Goal: Information Seeking & Learning: Learn about a topic

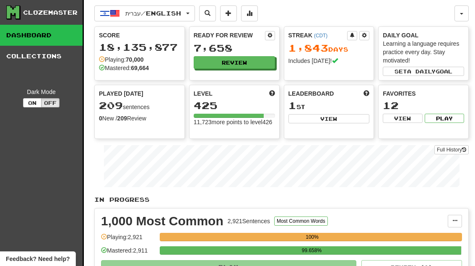
click at [209, 65] on button "Review" at bounding box center [234, 62] width 81 height 13
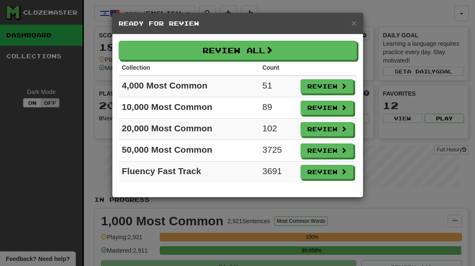
click at [332, 89] on button "Review" at bounding box center [326, 86] width 53 height 14
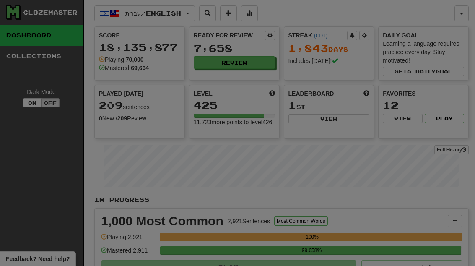
select select "**"
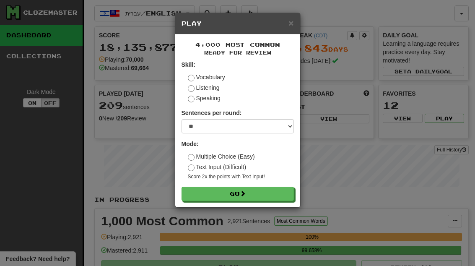
click at [284, 190] on button "Go" at bounding box center [237, 193] width 112 height 14
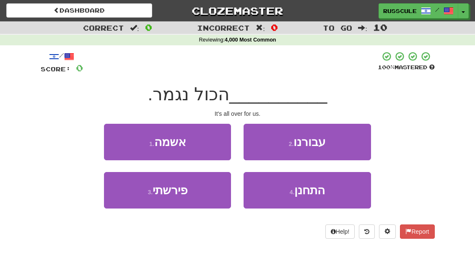
click at [338, 142] on button "2 . עבורנו" at bounding box center [306, 142] width 127 height 36
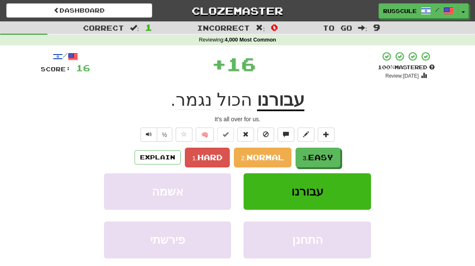
click at [318, 159] on span "Easy" at bounding box center [320, 156] width 25 height 9
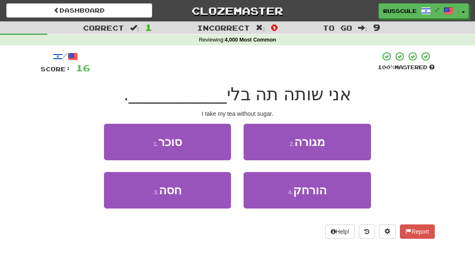
click at [124, 142] on button "1 . סוכר" at bounding box center [167, 142] width 127 height 36
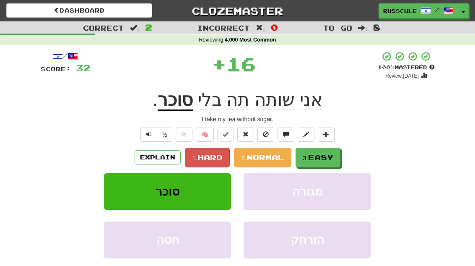
click at [336, 159] on button "3. Easy" at bounding box center [317, 157] width 45 height 20
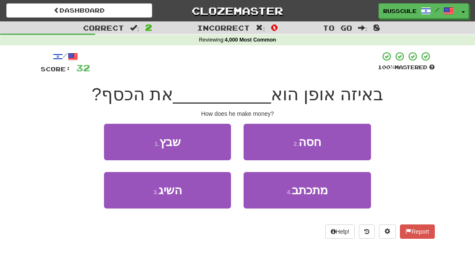
click at [126, 199] on button "3 . השיג" at bounding box center [167, 190] width 127 height 36
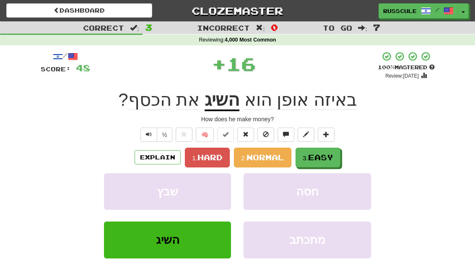
click at [323, 162] on button "3. Easy" at bounding box center [317, 157] width 45 height 20
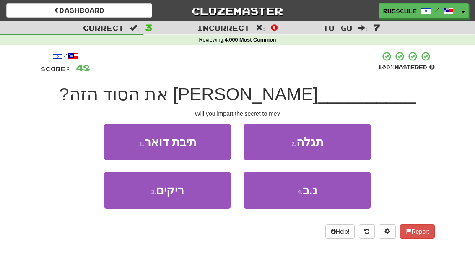
click at [358, 142] on button "2 . תגלה" at bounding box center [306, 142] width 127 height 36
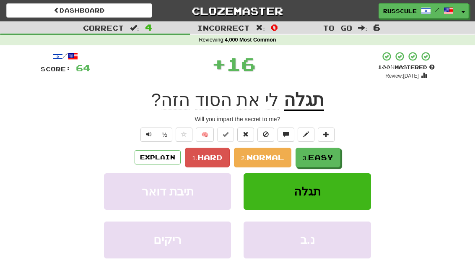
click at [333, 155] on span "Easy" at bounding box center [320, 156] width 25 height 9
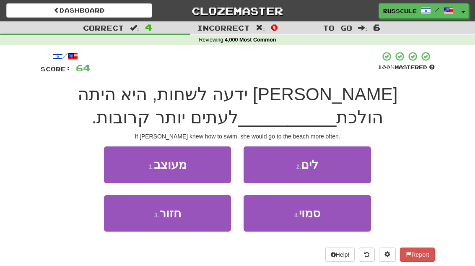
click at [342, 160] on button "2 . לים" at bounding box center [306, 164] width 127 height 36
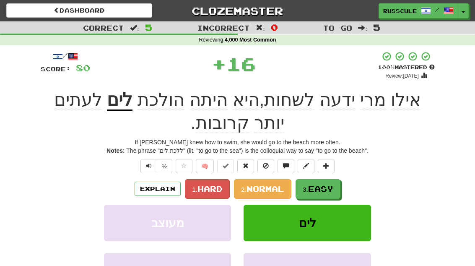
click at [327, 170] on button at bounding box center [326, 166] width 17 height 14
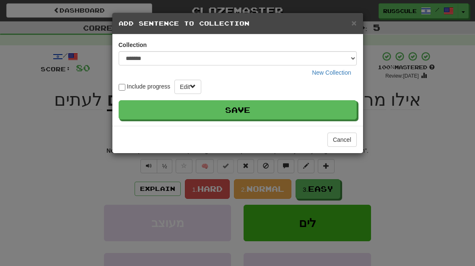
click at [351, 139] on button "Cancel" at bounding box center [341, 139] width 29 height 14
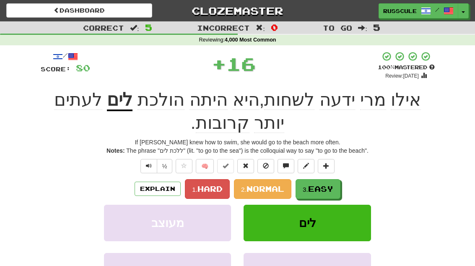
click at [327, 184] on span "Easy" at bounding box center [320, 188] width 25 height 9
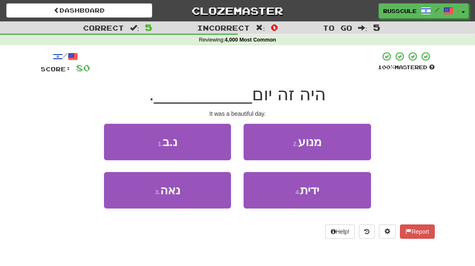
click at [125, 202] on button "3 . נאה" at bounding box center [167, 190] width 127 height 36
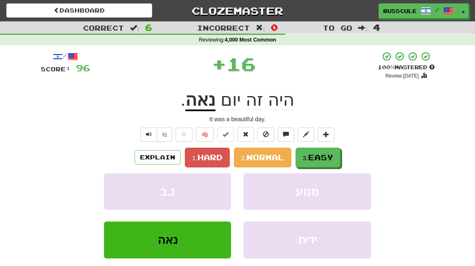
click at [329, 162] on button "3. Easy" at bounding box center [317, 157] width 45 height 20
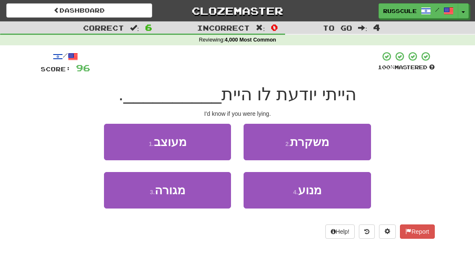
click at [355, 143] on button "2 . משקרת" at bounding box center [306, 142] width 127 height 36
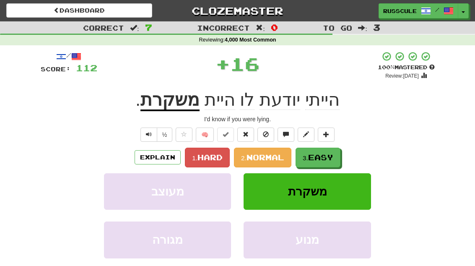
click at [329, 160] on span "Easy" at bounding box center [320, 156] width 25 height 9
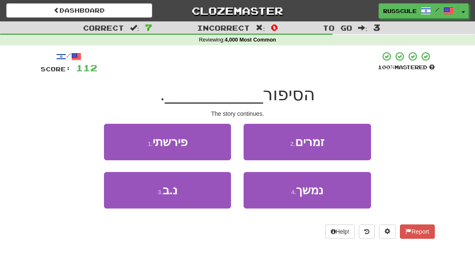
click at [323, 199] on button "4 . נמשך" at bounding box center [306, 190] width 127 height 36
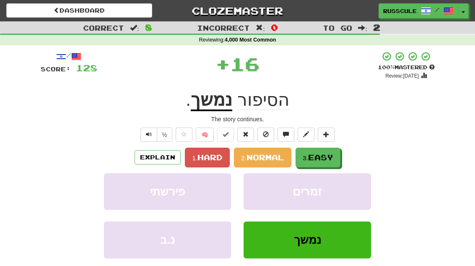
click at [337, 158] on button "3. Easy" at bounding box center [317, 157] width 45 height 20
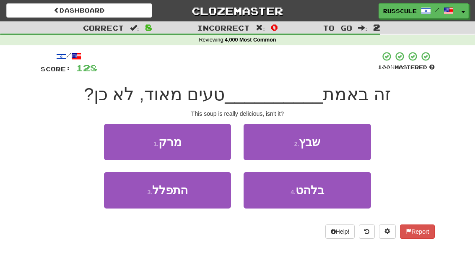
click at [116, 139] on button "1 . מרק" at bounding box center [167, 142] width 127 height 36
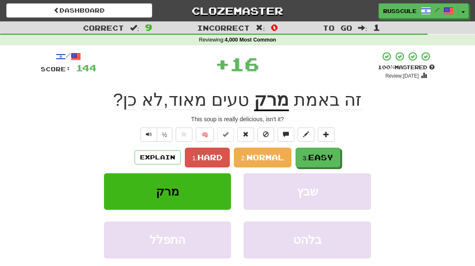
click at [319, 160] on span "Easy" at bounding box center [320, 156] width 25 height 9
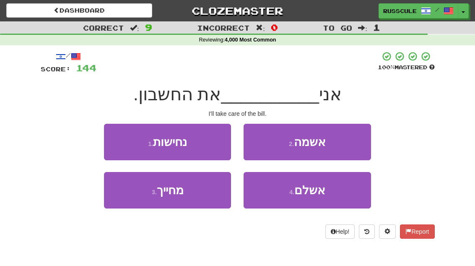
click at [314, 195] on span "אשלם" at bounding box center [309, 189] width 31 height 13
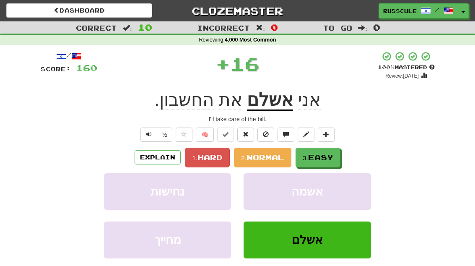
click at [332, 158] on span "Easy" at bounding box center [320, 156] width 25 height 9
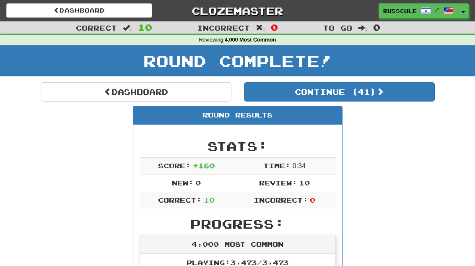
click at [412, 100] on button "Continue ( 41 )" at bounding box center [339, 91] width 191 height 19
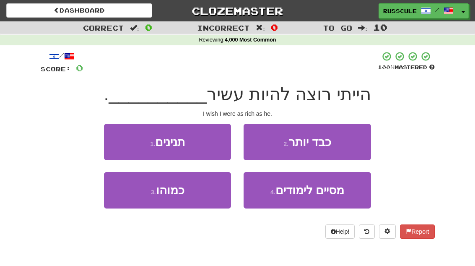
click at [123, 196] on button "3 . כמוהו" at bounding box center [167, 190] width 127 height 36
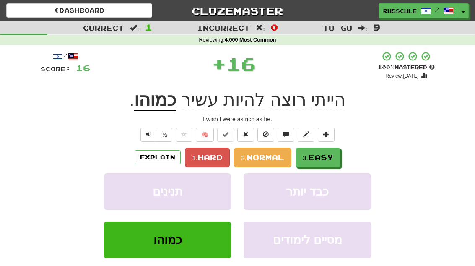
click at [328, 159] on span "Easy" at bounding box center [320, 156] width 25 height 9
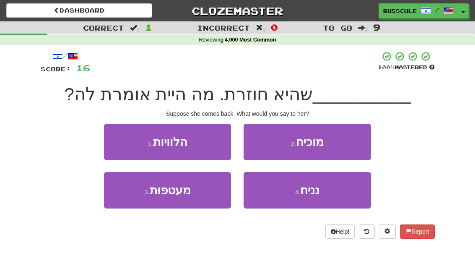
click at [309, 196] on button "4 . נניח" at bounding box center [306, 190] width 127 height 36
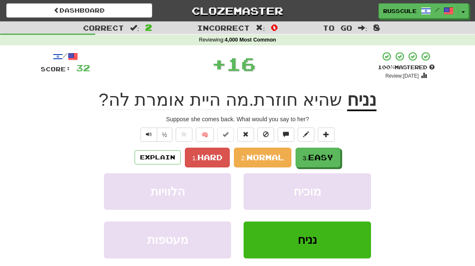
click at [329, 161] on button "3. Easy" at bounding box center [317, 157] width 45 height 20
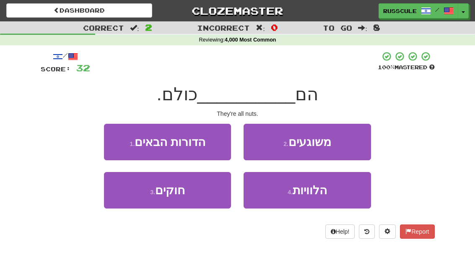
click at [360, 142] on button "2 . משוגעים" at bounding box center [306, 142] width 127 height 36
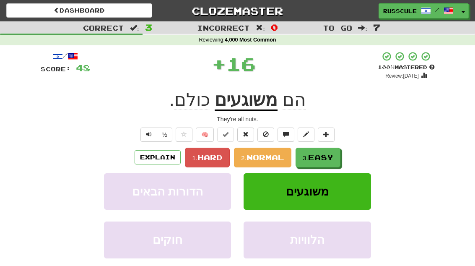
click at [329, 160] on span "Easy" at bounding box center [320, 156] width 25 height 9
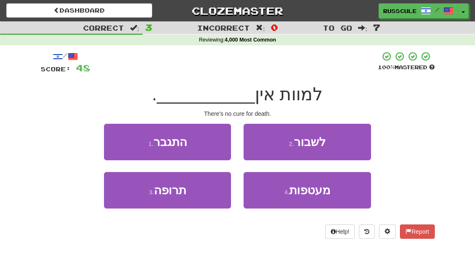
click at [125, 204] on button "3 . תרופה" at bounding box center [167, 190] width 127 height 36
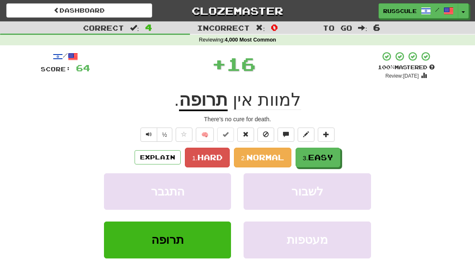
click at [330, 157] on span "Easy" at bounding box center [320, 156] width 25 height 9
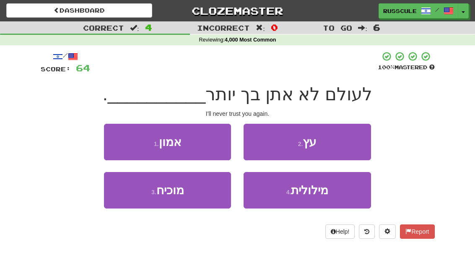
click at [118, 139] on button "1 . אמון" at bounding box center [167, 142] width 127 height 36
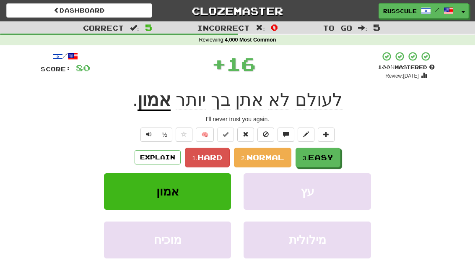
click at [330, 158] on span "Easy" at bounding box center [320, 156] width 25 height 9
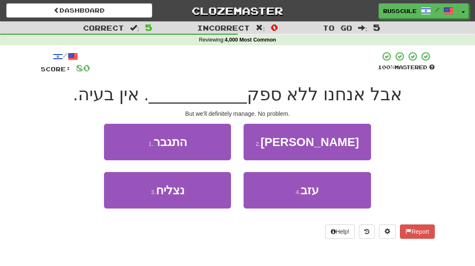
click at [112, 140] on button "1 . התגבר" at bounding box center [167, 142] width 127 height 36
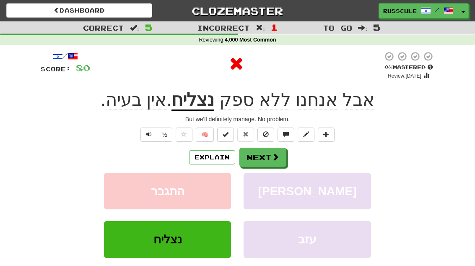
click at [278, 160] on span at bounding box center [275, 157] width 8 height 8
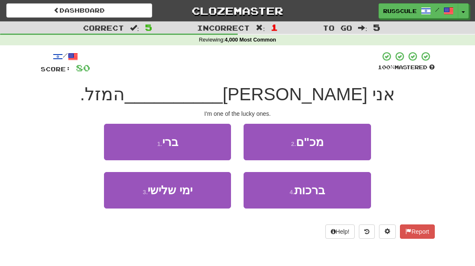
click at [112, 140] on button "1 . ברי" at bounding box center [167, 142] width 127 height 36
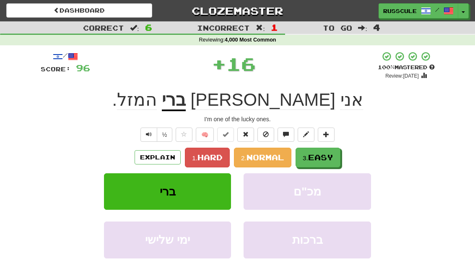
click at [321, 157] on span "Easy" at bounding box center [320, 156] width 25 height 9
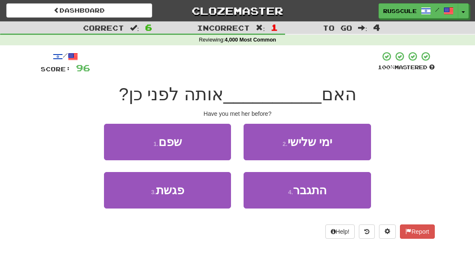
click at [127, 201] on button "3 . פגשת" at bounding box center [167, 190] width 127 height 36
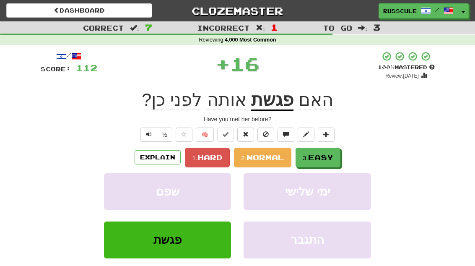
click at [327, 157] on span "Easy" at bounding box center [320, 156] width 25 height 9
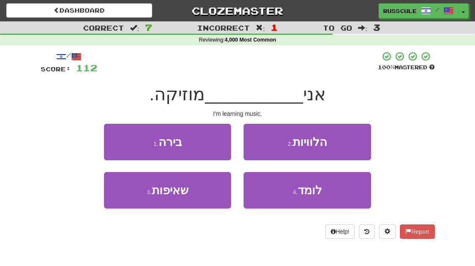
click at [311, 199] on button "4 . לומד" at bounding box center [306, 190] width 127 height 36
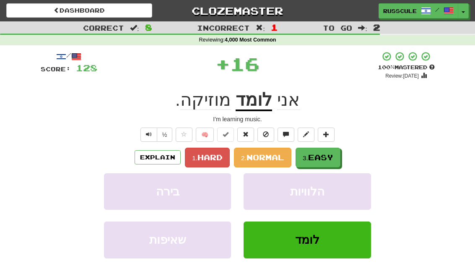
click at [330, 157] on span "Easy" at bounding box center [320, 156] width 25 height 9
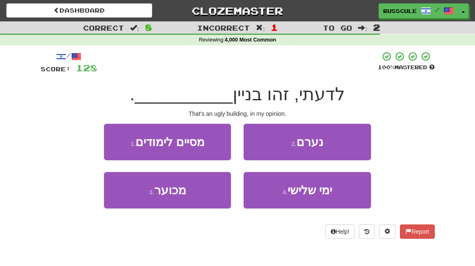
click at [124, 191] on button "3 . מכוער" at bounding box center [167, 190] width 127 height 36
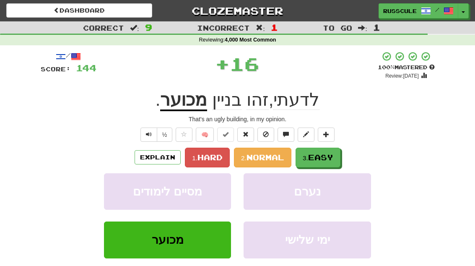
click at [324, 160] on span "Easy" at bounding box center [320, 156] width 25 height 9
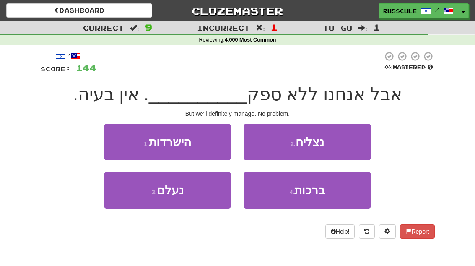
click at [355, 143] on button "2 . נצליח" at bounding box center [306, 142] width 127 height 36
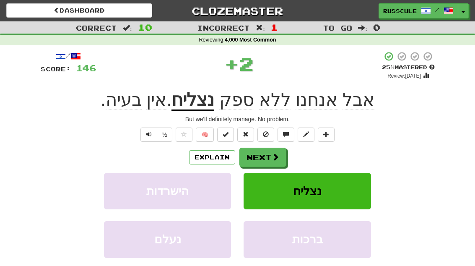
click at [282, 161] on button "Next" at bounding box center [262, 156] width 47 height 19
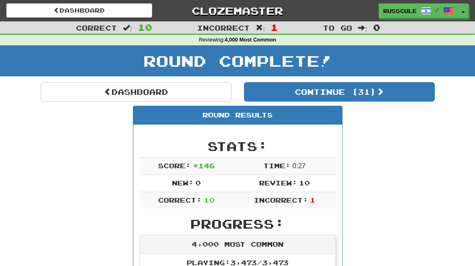
click at [401, 100] on button "Continue ( 31 )" at bounding box center [339, 91] width 191 height 19
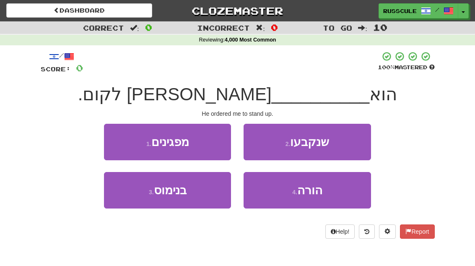
click at [344, 142] on button "2 . שנקבעו" at bounding box center [306, 142] width 127 height 36
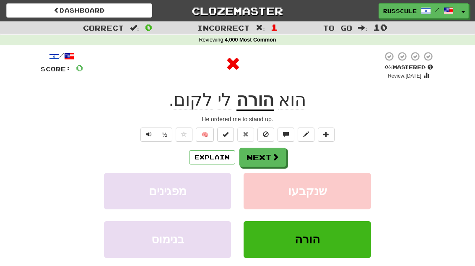
click at [282, 159] on button "Next" at bounding box center [262, 156] width 47 height 19
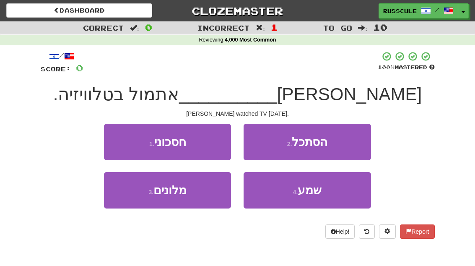
click at [353, 142] on button "2 . הסתכל" at bounding box center [306, 142] width 127 height 36
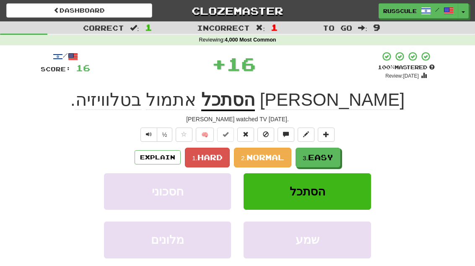
click at [317, 160] on span "Easy" at bounding box center [320, 156] width 25 height 9
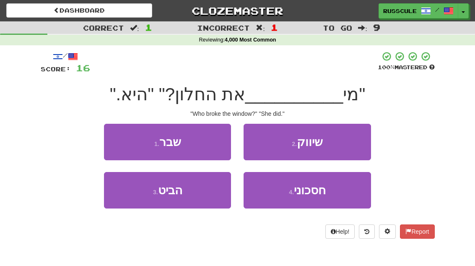
click at [111, 138] on button "1 . שבר" at bounding box center [167, 142] width 127 height 36
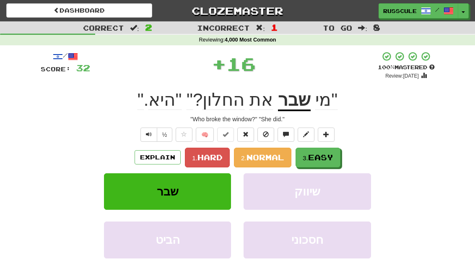
click at [328, 157] on span "Easy" at bounding box center [320, 156] width 25 height 9
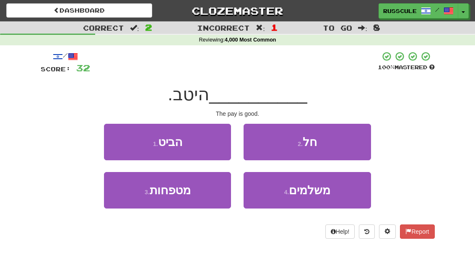
click at [312, 199] on button "4 . משלמים" at bounding box center [306, 190] width 127 height 36
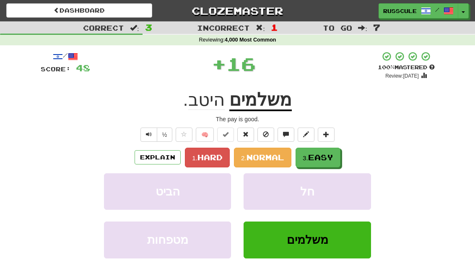
click at [332, 161] on button "3. Easy" at bounding box center [317, 157] width 45 height 20
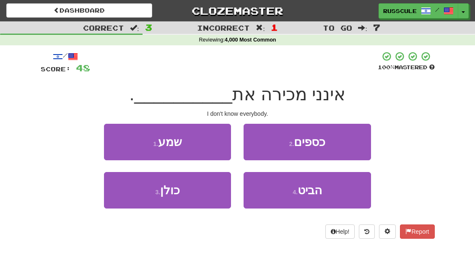
click at [127, 195] on button "3 . כולן" at bounding box center [167, 190] width 127 height 36
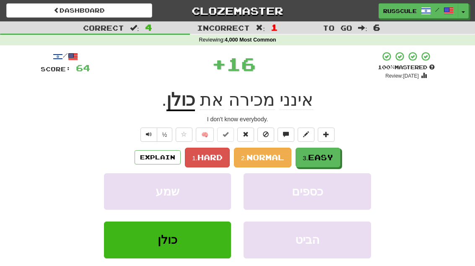
click at [326, 156] on span "Easy" at bounding box center [320, 156] width 25 height 9
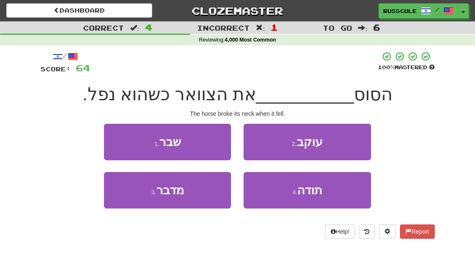
click at [110, 140] on button "1 . שבר" at bounding box center [167, 142] width 127 height 36
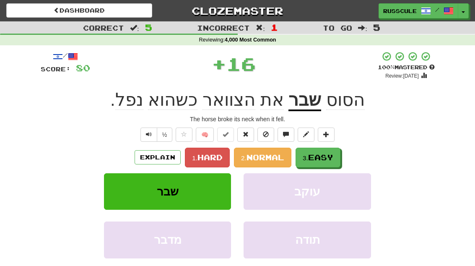
click at [332, 158] on span "Easy" at bounding box center [320, 156] width 25 height 9
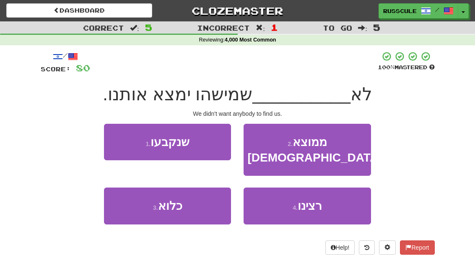
click at [319, 199] on span "רצינו" at bounding box center [309, 205] width 24 height 13
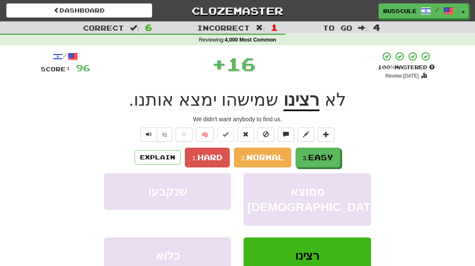
click at [328, 161] on button "3. Easy" at bounding box center [317, 157] width 45 height 20
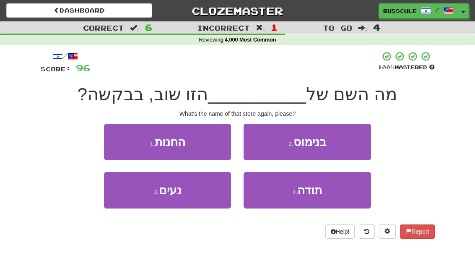
click at [115, 139] on button "1 . החנות" at bounding box center [167, 142] width 127 height 36
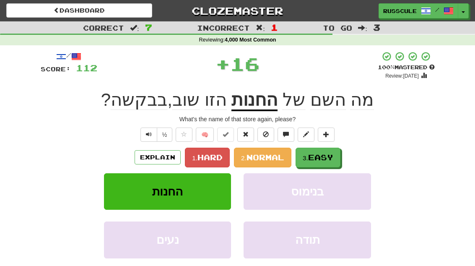
click at [324, 159] on span "Easy" at bounding box center [320, 156] width 25 height 9
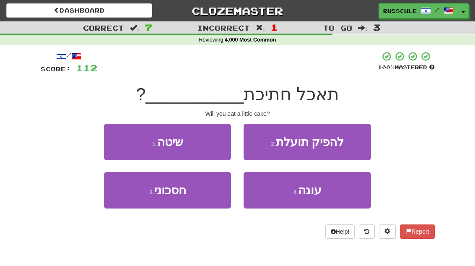
click at [314, 200] on button "4 . עוגה" at bounding box center [306, 190] width 127 height 36
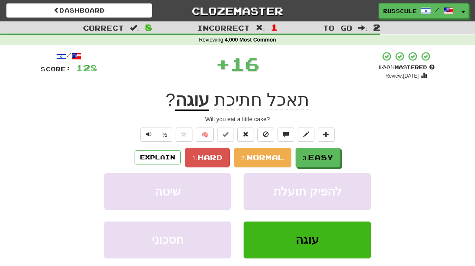
click at [330, 160] on span "Easy" at bounding box center [320, 156] width 25 height 9
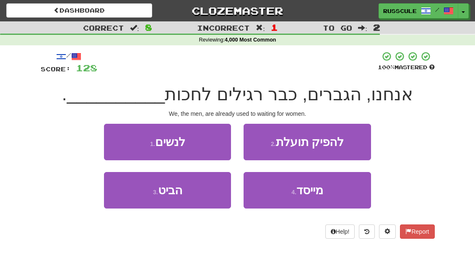
click at [111, 140] on button "1 . לנשים" at bounding box center [167, 142] width 127 height 36
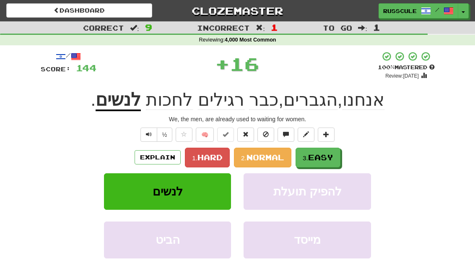
click at [331, 163] on button "3. Easy" at bounding box center [317, 157] width 45 height 20
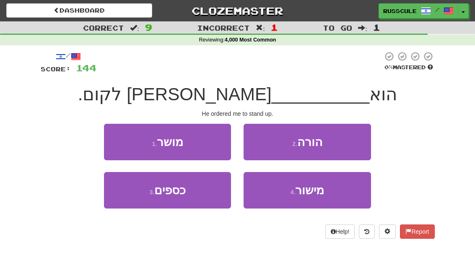
click at [354, 148] on button "2 . הורה" at bounding box center [306, 142] width 127 height 36
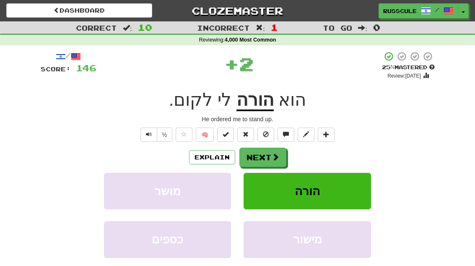
click at [276, 165] on button "Next" at bounding box center [262, 156] width 47 height 19
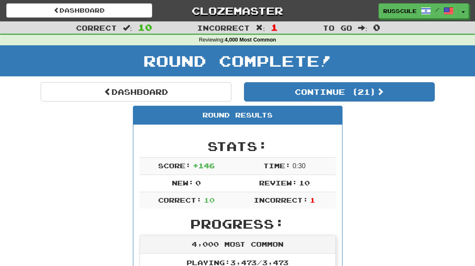
click at [396, 100] on button "Continue ( 21 )" at bounding box center [339, 91] width 191 height 19
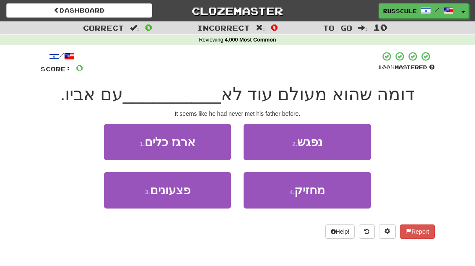
click at [361, 142] on button "2 . נפגש" at bounding box center [306, 142] width 127 height 36
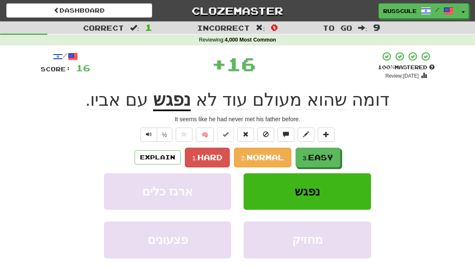
click at [328, 161] on button "3. Easy" at bounding box center [317, 157] width 45 height 20
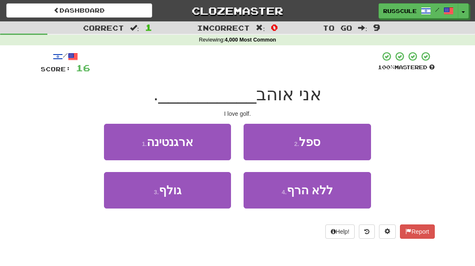
click at [126, 196] on button "3 . גולף" at bounding box center [167, 190] width 127 height 36
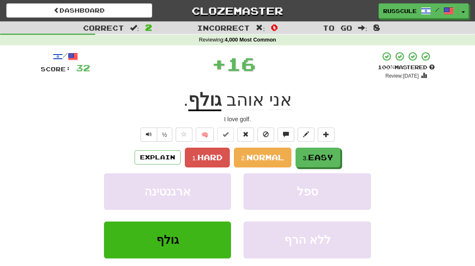
click at [325, 157] on span "Easy" at bounding box center [320, 156] width 25 height 9
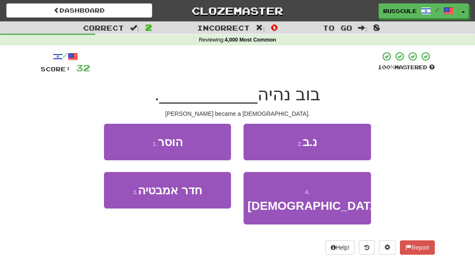
click at [316, 199] on span "כומר" at bounding box center [314, 205] width 134 height 13
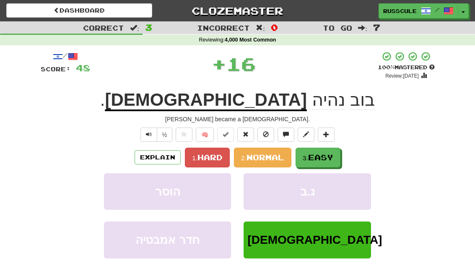
click at [335, 156] on button "3. Easy" at bounding box center [317, 157] width 45 height 20
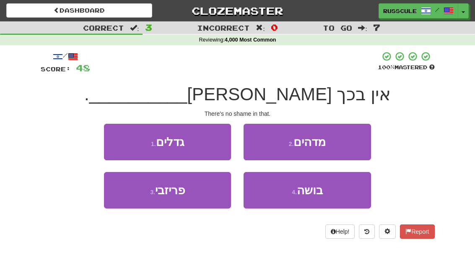
click at [311, 194] on span "בושה" at bounding box center [310, 189] width 26 height 13
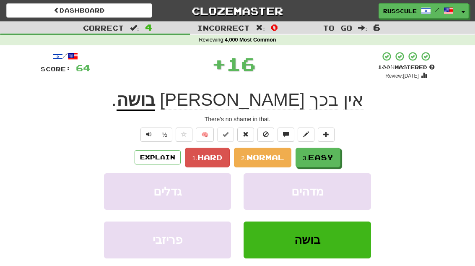
click at [326, 157] on span "Easy" at bounding box center [320, 156] width 25 height 9
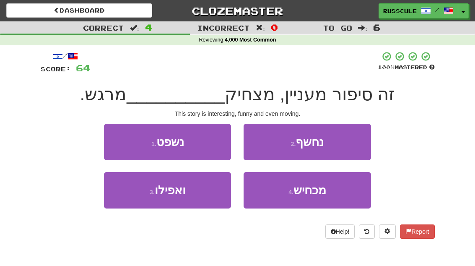
click at [125, 198] on button "3 . ואפילו" at bounding box center [167, 190] width 127 height 36
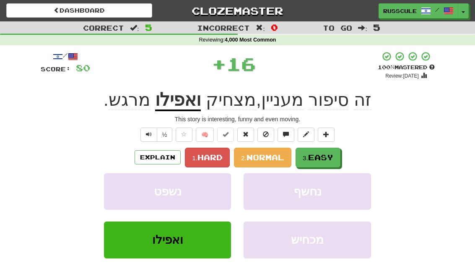
click at [333, 157] on span "Easy" at bounding box center [320, 156] width 25 height 9
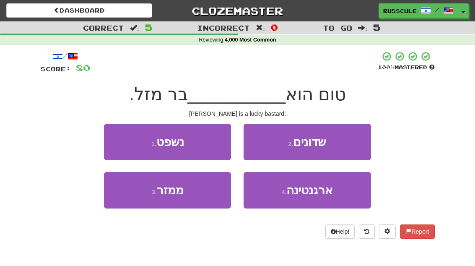
click at [127, 198] on button "3 . ממזר" at bounding box center [167, 190] width 127 height 36
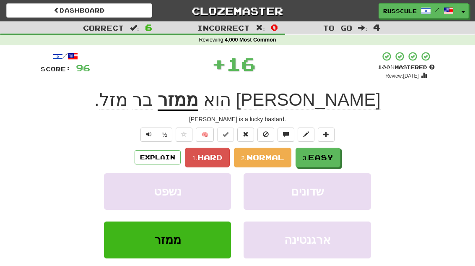
click at [328, 157] on span "Easy" at bounding box center [320, 156] width 25 height 9
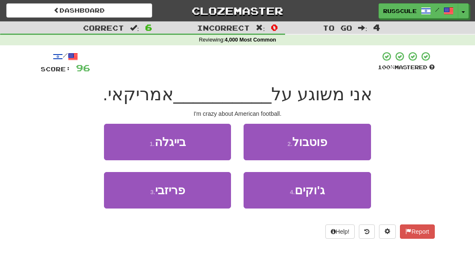
click at [355, 144] on button "2 . פוטבול" at bounding box center [306, 142] width 127 height 36
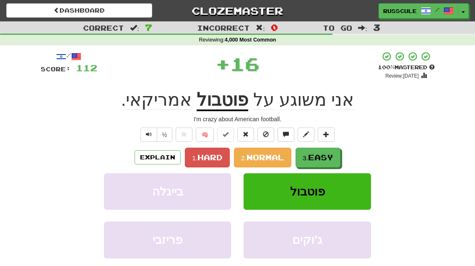
click at [326, 159] on span "Easy" at bounding box center [320, 156] width 25 height 9
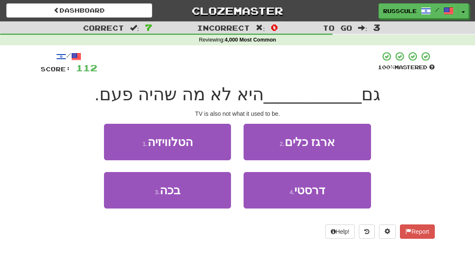
click at [116, 142] on button "1 . הטלוויזיה" at bounding box center [167, 142] width 127 height 36
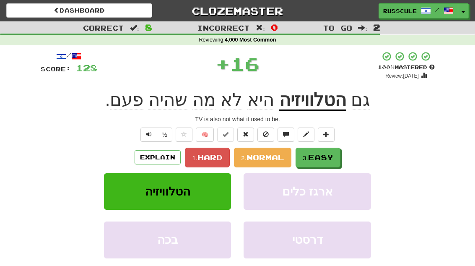
click at [333, 157] on span "Easy" at bounding box center [320, 156] width 25 height 9
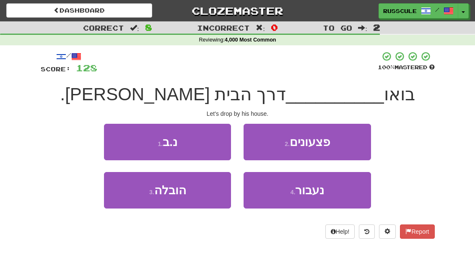
click at [325, 201] on button "4 . נעבור" at bounding box center [306, 190] width 127 height 36
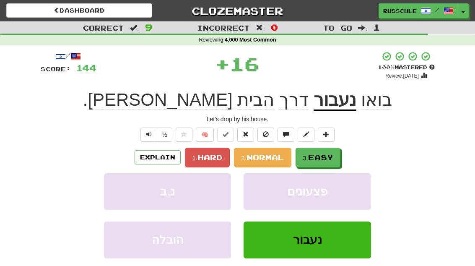
click at [333, 158] on span "Easy" at bounding box center [320, 156] width 25 height 9
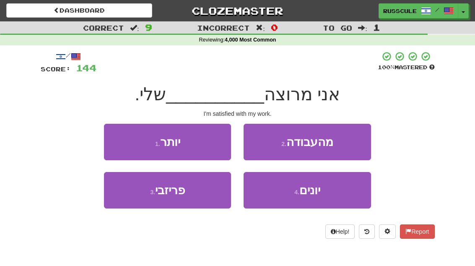
click at [360, 145] on button "2 . מהעבודה" at bounding box center [306, 142] width 127 height 36
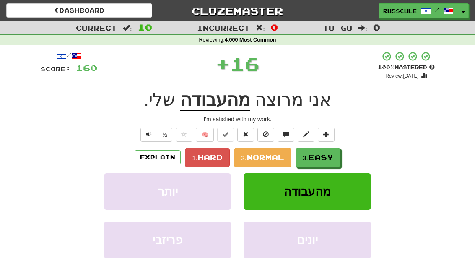
click at [330, 163] on button "3. Easy" at bounding box center [317, 157] width 45 height 20
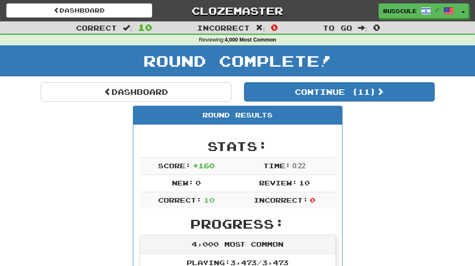
click at [408, 96] on button "Continue ( 11 )" at bounding box center [339, 91] width 191 height 19
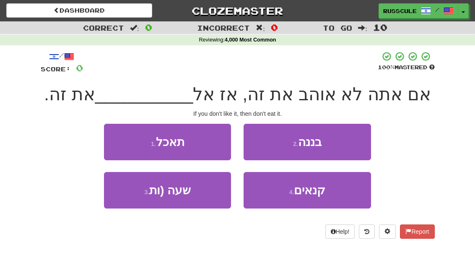
click at [116, 137] on button "1 . תאכל" at bounding box center [167, 142] width 127 height 36
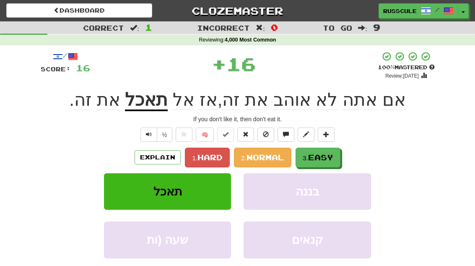
click at [330, 158] on span "Easy" at bounding box center [320, 156] width 25 height 9
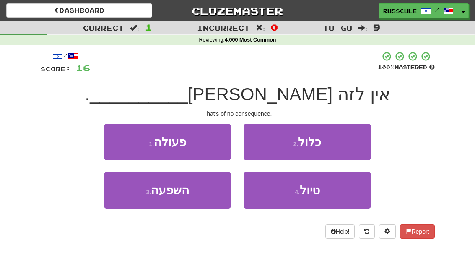
click at [133, 193] on button "3 . השפעה" at bounding box center [167, 190] width 127 height 36
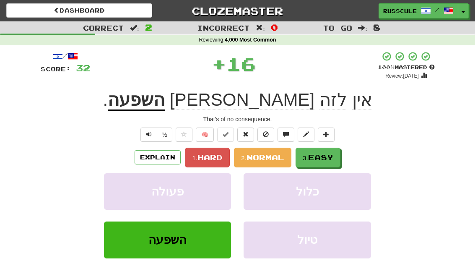
click at [331, 154] on span "Easy" at bounding box center [320, 156] width 25 height 9
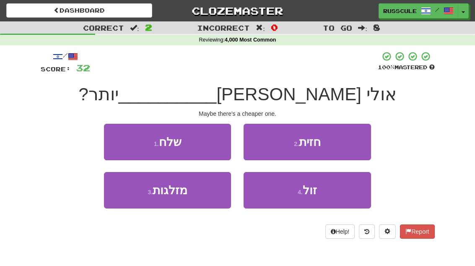
click at [320, 191] on button "4 . זול" at bounding box center [306, 190] width 127 height 36
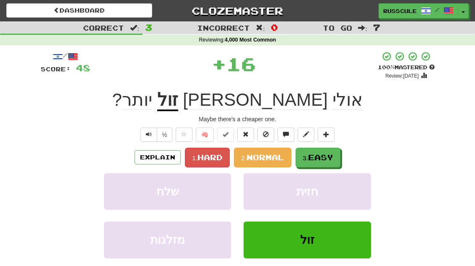
click at [335, 160] on button "3. Easy" at bounding box center [317, 157] width 45 height 20
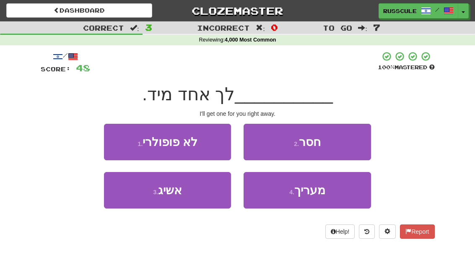
click at [124, 193] on button "3 . אשיג" at bounding box center [167, 190] width 127 height 36
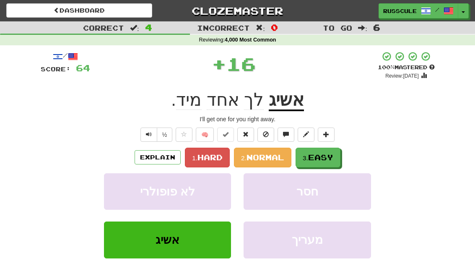
click at [333, 157] on span "Easy" at bounding box center [320, 156] width 25 height 9
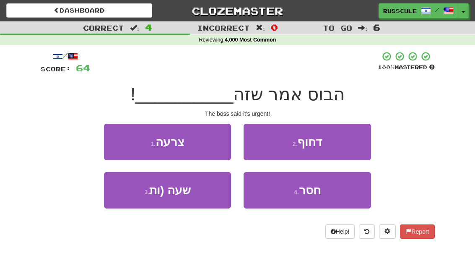
click at [354, 144] on button "2 . דחוף" at bounding box center [306, 142] width 127 height 36
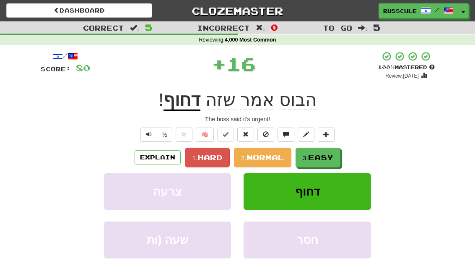
click at [318, 163] on button "3. Easy" at bounding box center [317, 157] width 45 height 20
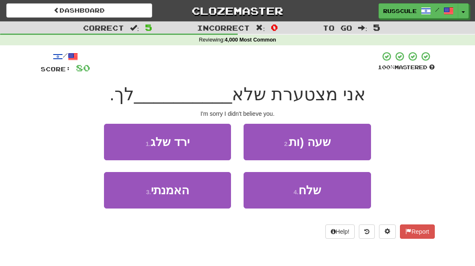
click at [127, 197] on button "3 . האמנתי" at bounding box center [167, 190] width 127 height 36
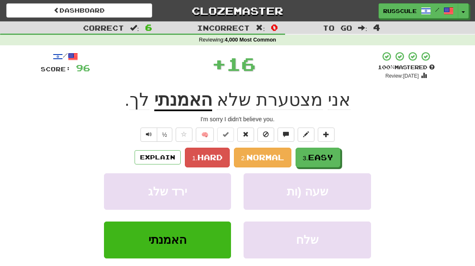
click at [325, 162] on button "3. Easy" at bounding box center [317, 157] width 45 height 20
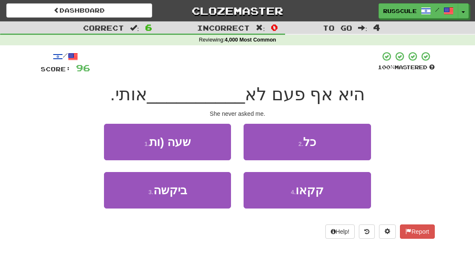
click at [126, 194] on button "3 . ביקשה" at bounding box center [167, 190] width 127 height 36
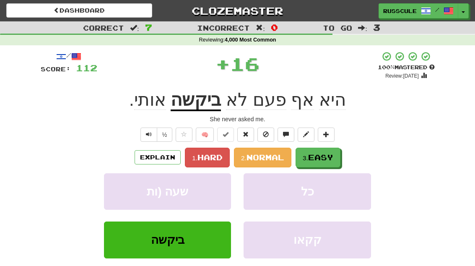
click at [328, 157] on span "Easy" at bounding box center [320, 156] width 25 height 9
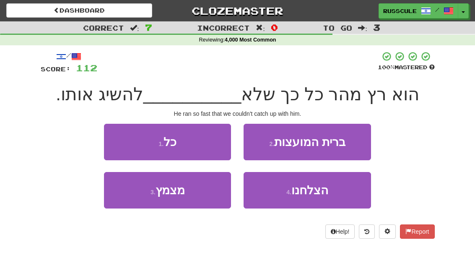
click at [310, 195] on span "הצלחנו" at bounding box center [309, 189] width 37 height 13
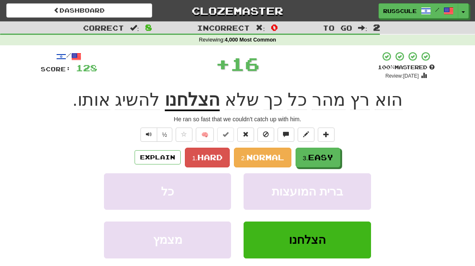
click at [336, 155] on button "3. Easy" at bounding box center [317, 157] width 45 height 20
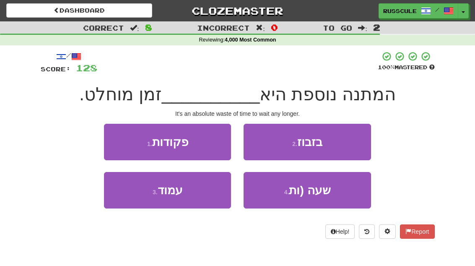
click at [345, 145] on button "2 . בזבוז" at bounding box center [306, 142] width 127 height 36
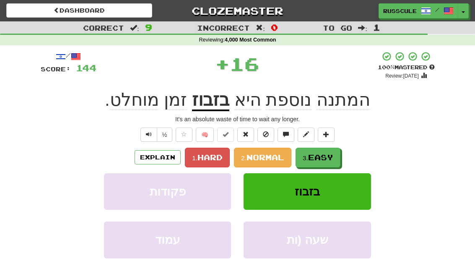
click at [319, 159] on span "Easy" at bounding box center [320, 156] width 25 height 9
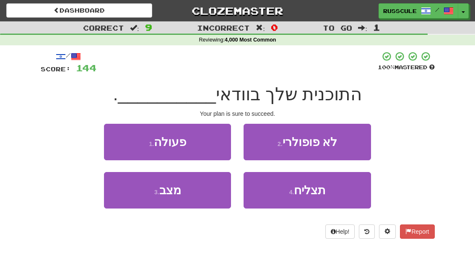
click at [306, 198] on button "4 . תצליח" at bounding box center [306, 190] width 127 height 36
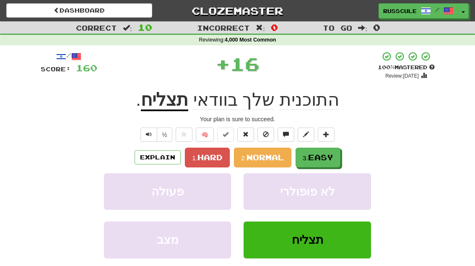
click at [333, 155] on span "Easy" at bounding box center [320, 156] width 25 height 9
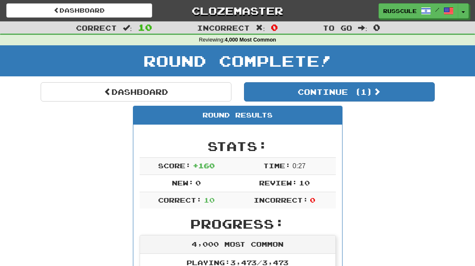
click at [406, 100] on button "Continue ( 1 )" at bounding box center [339, 91] width 191 height 19
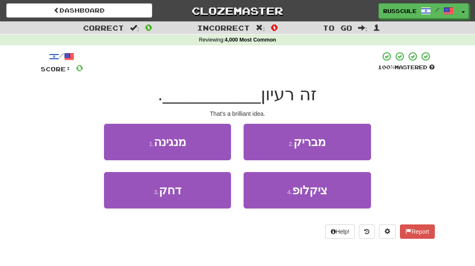
click at [358, 143] on button "2 . מבריק" at bounding box center [306, 142] width 127 height 36
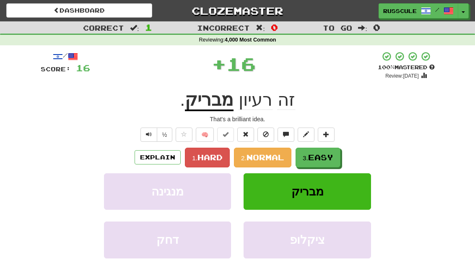
click at [323, 159] on span "Easy" at bounding box center [320, 156] width 25 height 9
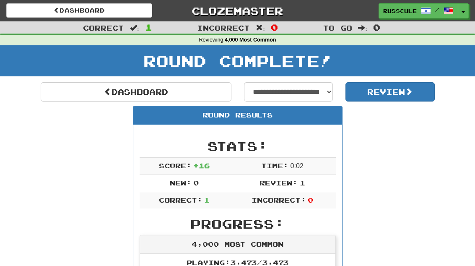
click at [72, 89] on link "Dashboard" at bounding box center [136, 91] width 191 height 19
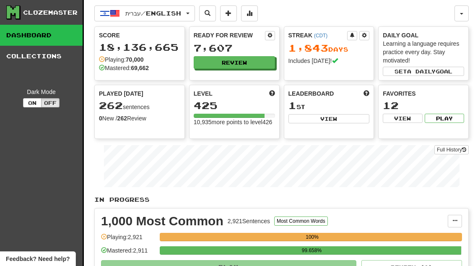
click at [261, 64] on button "Review" at bounding box center [234, 62] width 81 height 13
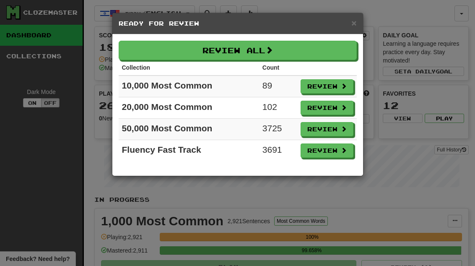
click at [331, 114] on button "Review" at bounding box center [326, 108] width 53 height 14
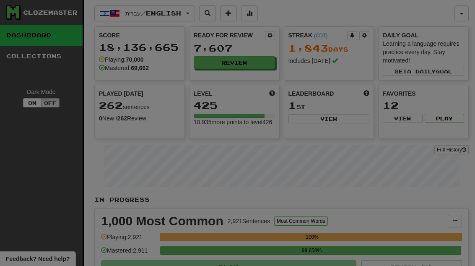
select select "**"
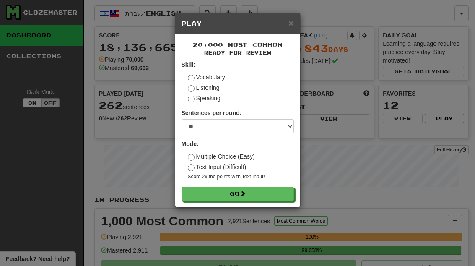
click at [280, 190] on button "Go" at bounding box center [237, 193] width 112 height 14
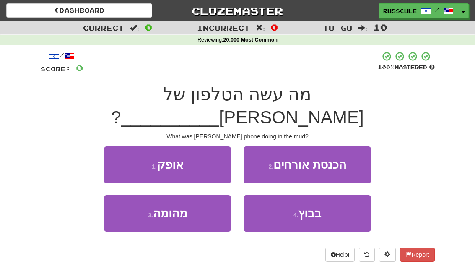
click at [316, 198] on button "4 . בבוץ" at bounding box center [306, 213] width 127 height 36
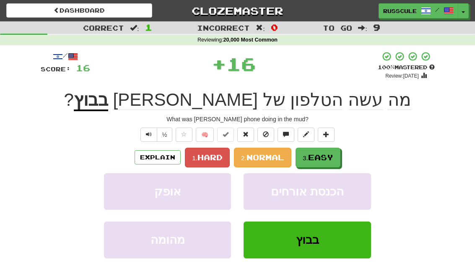
click at [324, 161] on button "3. Easy" at bounding box center [317, 157] width 45 height 20
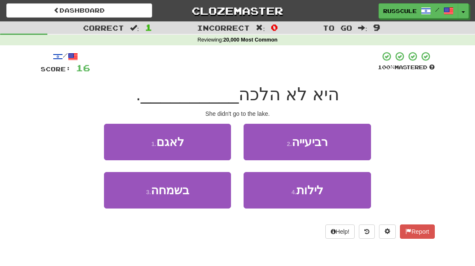
click at [120, 138] on button "1 . לאגם" at bounding box center [167, 142] width 127 height 36
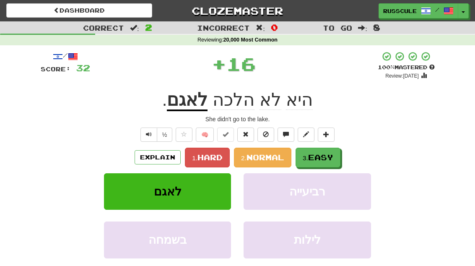
click at [329, 157] on span "Easy" at bounding box center [320, 156] width 25 height 9
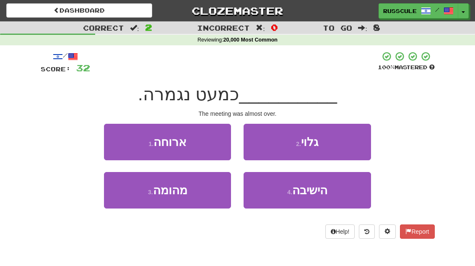
click at [312, 194] on span "הישיבה" at bounding box center [309, 189] width 35 height 13
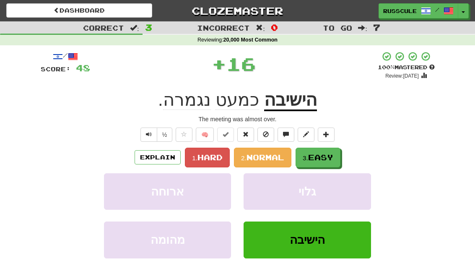
click at [330, 156] on span "Easy" at bounding box center [320, 156] width 25 height 9
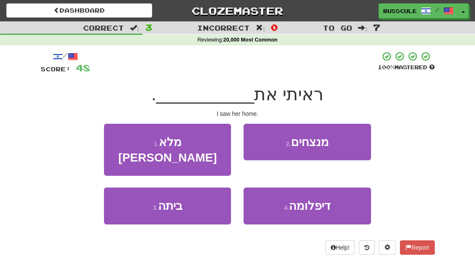
click at [122, 195] on button "3 . ביתה" at bounding box center [167, 205] width 127 height 36
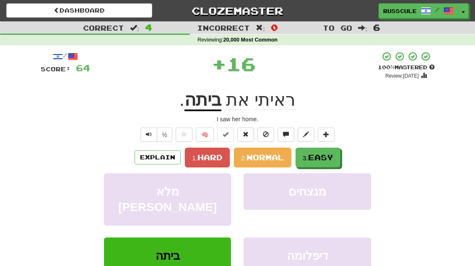
click at [338, 152] on button "3. Easy" at bounding box center [317, 157] width 45 height 20
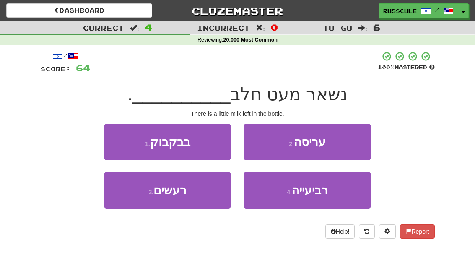
click at [116, 134] on button "1 . בבקבוק" at bounding box center [167, 142] width 127 height 36
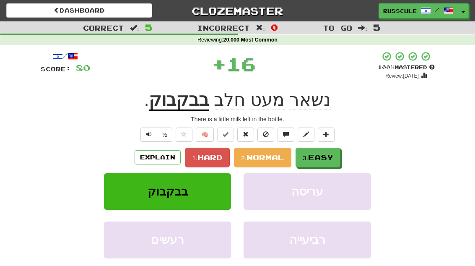
click at [331, 157] on span "Easy" at bounding box center [320, 156] width 25 height 9
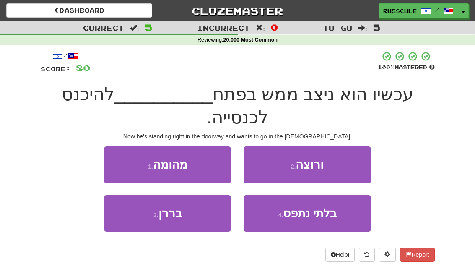
click at [352, 146] on button "2 . ורוצה" at bounding box center [306, 164] width 127 height 36
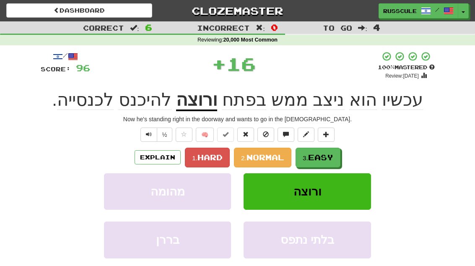
click at [329, 159] on span "Easy" at bounding box center [320, 156] width 25 height 9
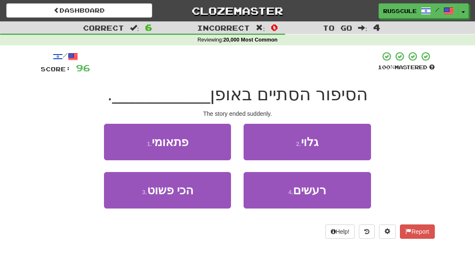
click at [114, 139] on button "1 . פתאומי" at bounding box center [167, 142] width 127 height 36
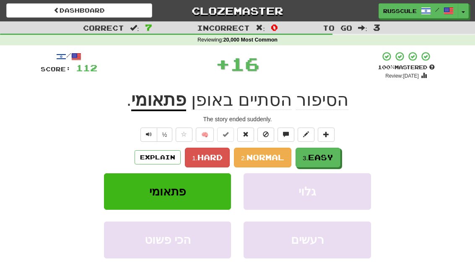
click at [333, 157] on span "Easy" at bounding box center [320, 156] width 25 height 9
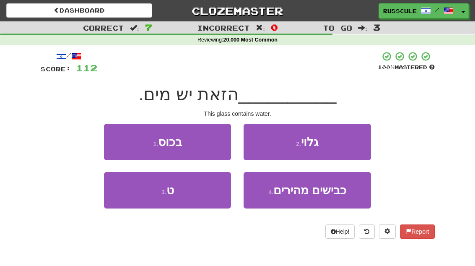
click at [119, 139] on button "1 . בכוס" at bounding box center [167, 142] width 127 height 36
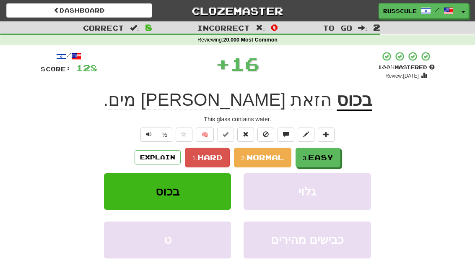
click at [330, 157] on span "Easy" at bounding box center [320, 156] width 25 height 9
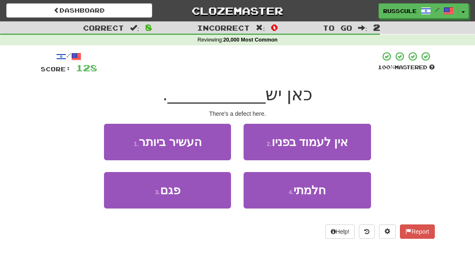
click at [135, 199] on button "3 . פגם" at bounding box center [167, 190] width 127 height 36
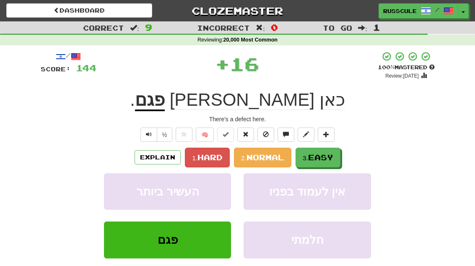
click at [329, 156] on span "Easy" at bounding box center [320, 156] width 25 height 9
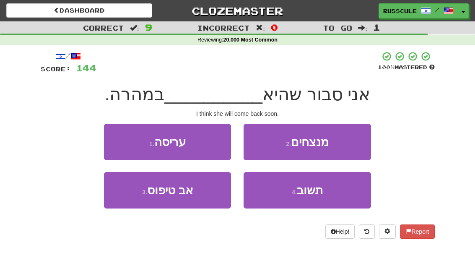
click at [305, 196] on button "4 . תשוב" at bounding box center [306, 190] width 127 height 36
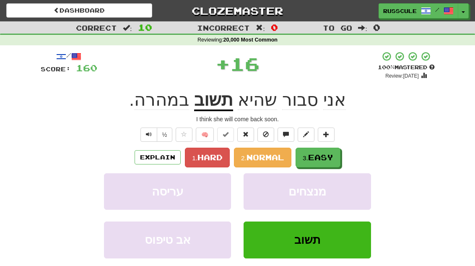
click at [331, 156] on span "Easy" at bounding box center [320, 156] width 25 height 9
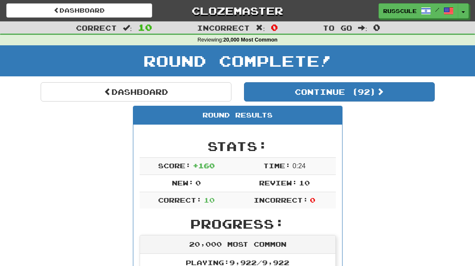
click at [405, 99] on button "Continue ( 92 )" at bounding box center [339, 91] width 191 height 19
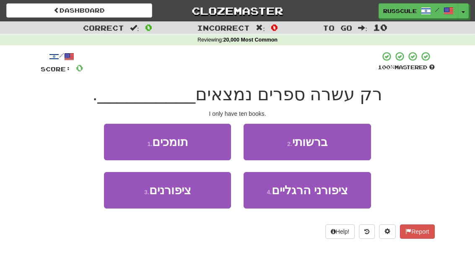
click at [352, 142] on button "2 . ברשותי" at bounding box center [306, 142] width 127 height 36
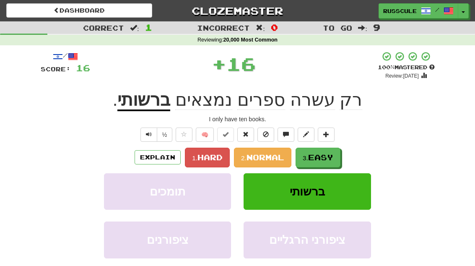
click at [326, 159] on span "Easy" at bounding box center [320, 156] width 25 height 9
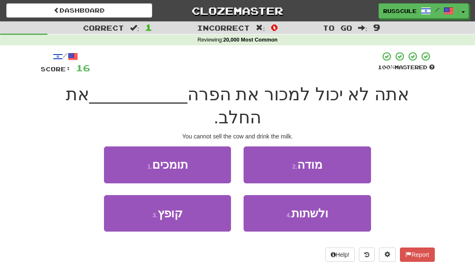
click at [318, 197] on button "4 . ולשתות" at bounding box center [306, 213] width 127 height 36
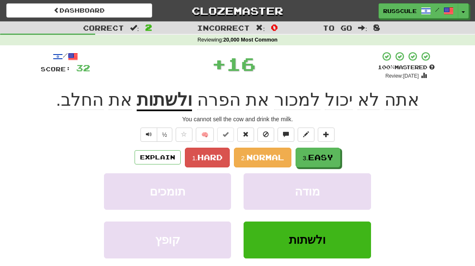
click at [339, 157] on button "3. Easy" at bounding box center [317, 157] width 45 height 20
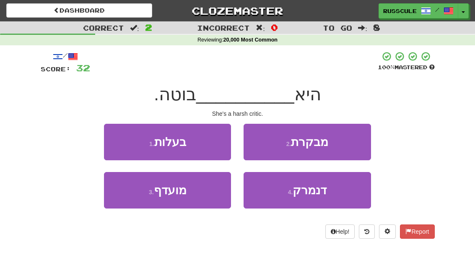
click at [357, 142] on button "2 . מבקרת" at bounding box center [306, 142] width 127 height 36
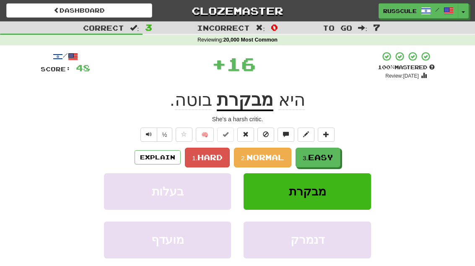
click at [325, 158] on span "Easy" at bounding box center [320, 156] width 25 height 9
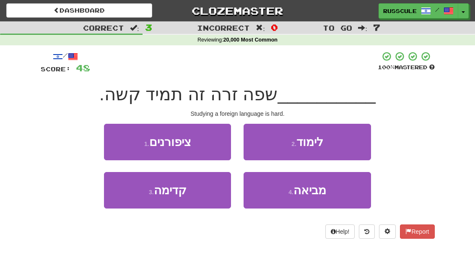
click at [348, 146] on button "2 . לימוד" at bounding box center [306, 142] width 127 height 36
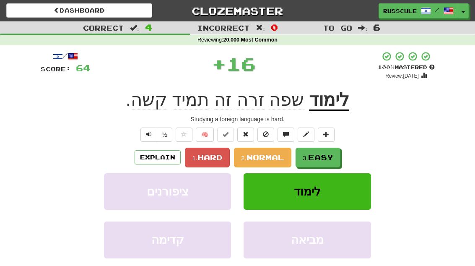
click at [324, 159] on span "Easy" at bounding box center [320, 156] width 25 height 9
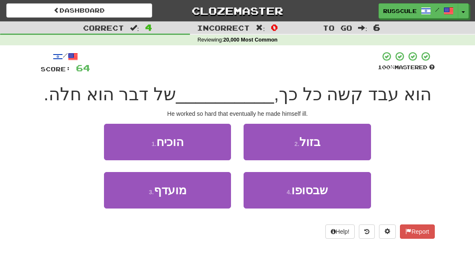
click at [313, 196] on button "4 . שבסופו" at bounding box center [306, 190] width 127 height 36
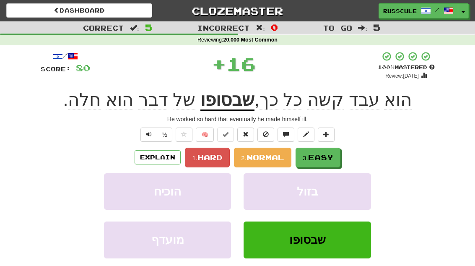
click at [333, 160] on span "Easy" at bounding box center [320, 156] width 25 height 9
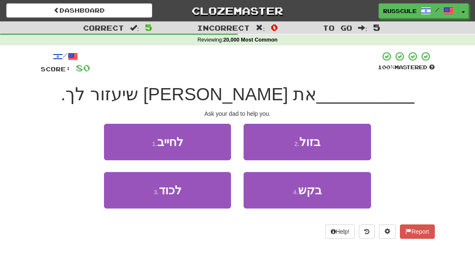
click at [311, 197] on button "4 . בקש" at bounding box center [306, 190] width 127 height 36
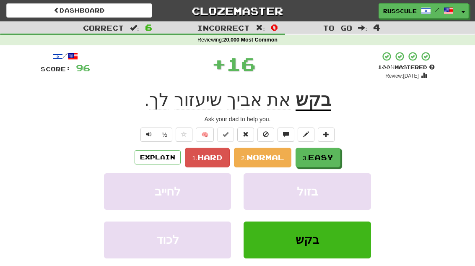
click at [333, 155] on span "Easy" at bounding box center [320, 156] width 25 height 9
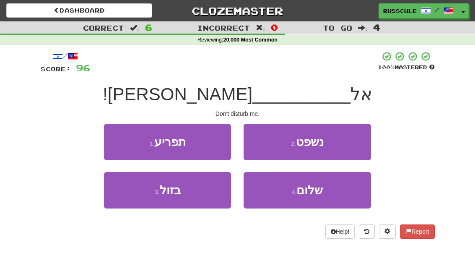
click at [114, 139] on button "1 . תפריע" at bounding box center [167, 142] width 127 height 36
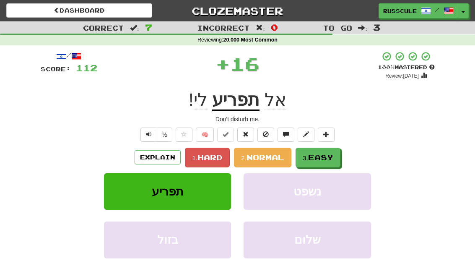
click at [327, 159] on span "Easy" at bounding box center [320, 156] width 25 height 9
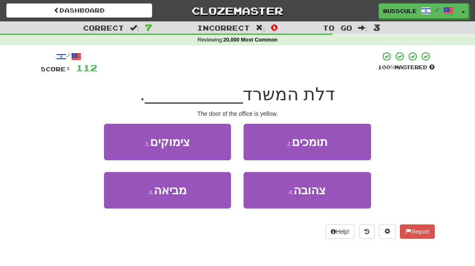
click at [310, 196] on button "4 . צהובה" at bounding box center [306, 190] width 127 height 36
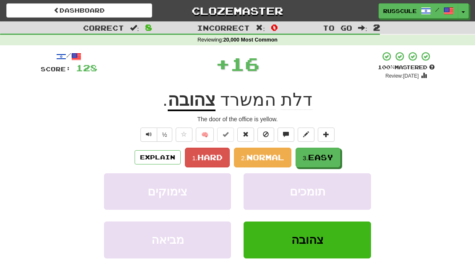
click at [330, 155] on span "Easy" at bounding box center [320, 156] width 25 height 9
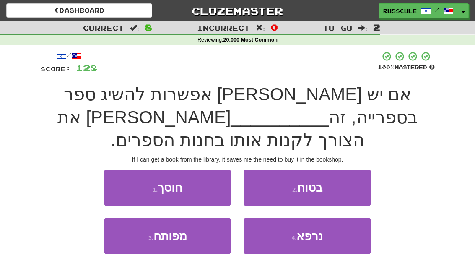
click at [105, 169] on button "1 . חוסך" at bounding box center [167, 187] width 127 height 36
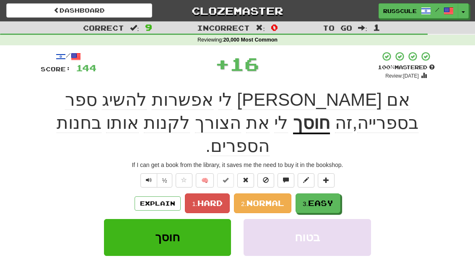
click at [324, 198] on span "Easy" at bounding box center [320, 202] width 25 height 9
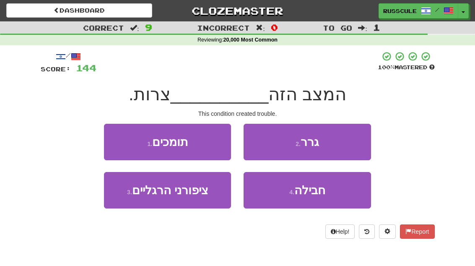
click at [359, 142] on button "2 . גרר" at bounding box center [306, 142] width 127 height 36
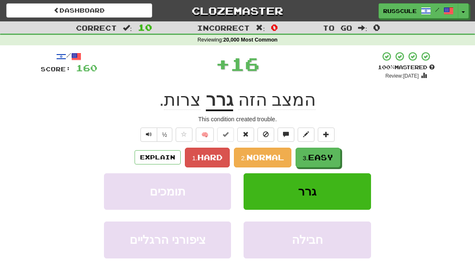
click at [326, 159] on span "Easy" at bounding box center [320, 156] width 25 height 9
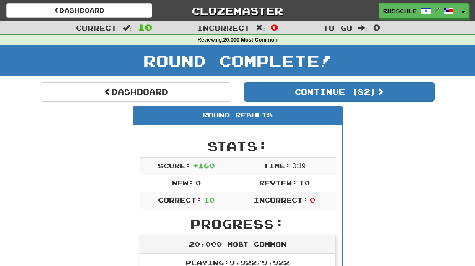
click at [406, 98] on button "Continue ( 82 )" at bounding box center [339, 91] width 191 height 19
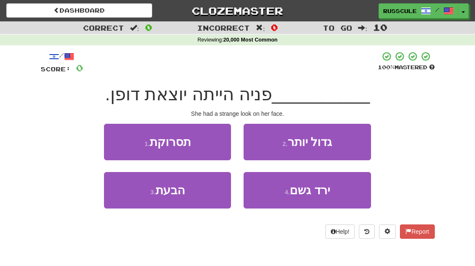
click at [127, 199] on button "3 . הבעת" at bounding box center [167, 190] width 127 height 36
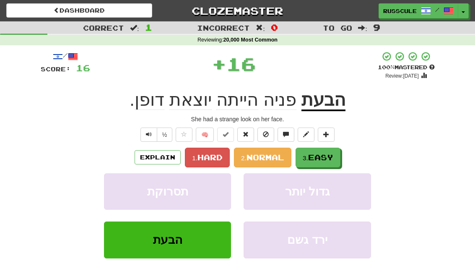
click at [330, 158] on span "Easy" at bounding box center [320, 156] width 25 height 9
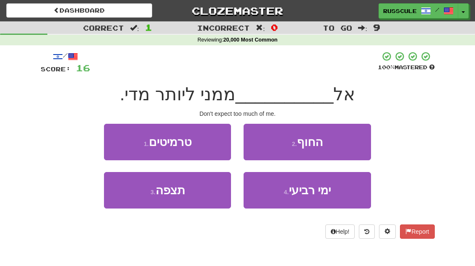
click at [123, 195] on button "3 . תצפה" at bounding box center [167, 190] width 127 height 36
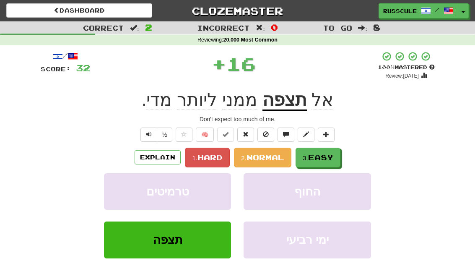
click at [332, 156] on span "Easy" at bounding box center [320, 156] width 25 height 9
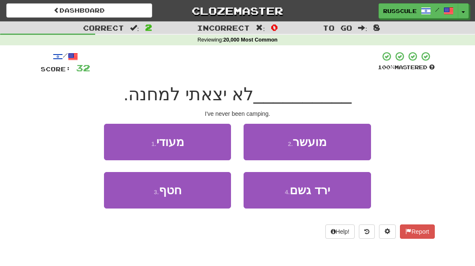
click at [113, 141] on button "1 . מעודי" at bounding box center [167, 142] width 127 height 36
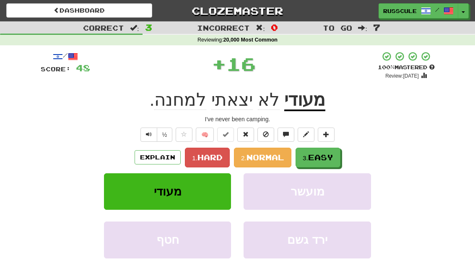
click at [333, 159] on span "Easy" at bounding box center [320, 156] width 25 height 9
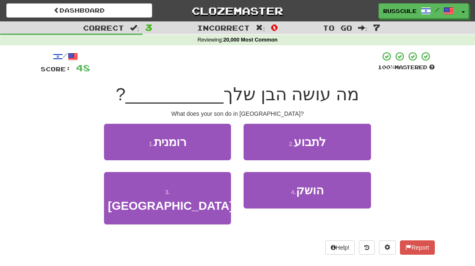
click at [127, 196] on button "3 . בגרמניה" at bounding box center [167, 198] width 127 height 52
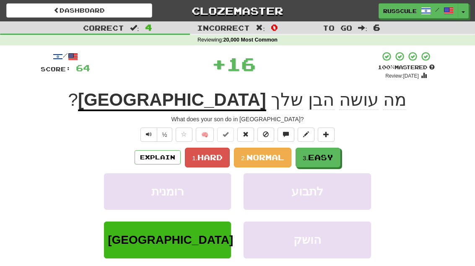
click at [327, 159] on span "Easy" at bounding box center [320, 156] width 25 height 9
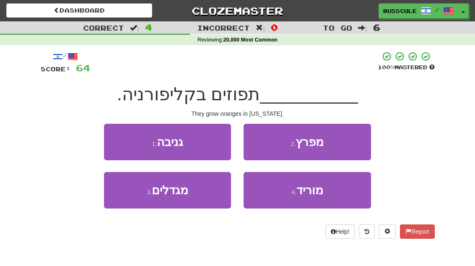
click at [126, 195] on button "3 . מגדלים" at bounding box center [167, 190] width 127 height 36
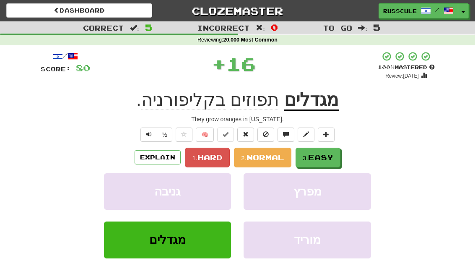
click at [328, 157] on span "Easy" at bounding box center [320, 156] width 25 height 9
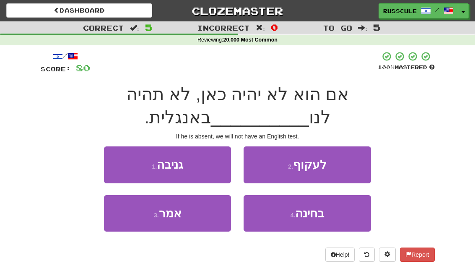
click at [313, 207] on span "בחינה" at bounding box center [309, 213] width 29 height 13
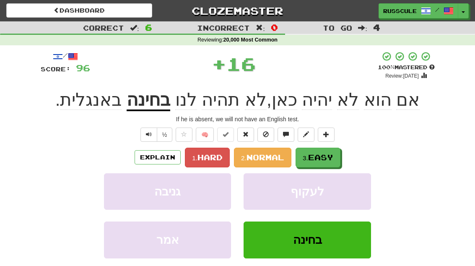
click at [327, 157] on span "Easy" at bounding box center [320, 156] width 25 height 9
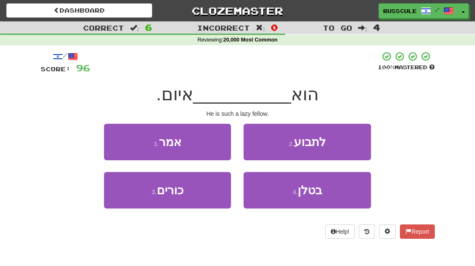
click at [317, 196] on button "4 . בטלן" at bounding box center [306, 190] width 127 height 36
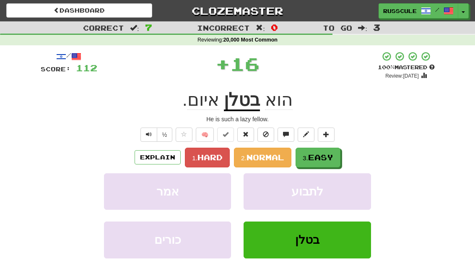
click at [330, 160] on span "Easy" at bounding box center [320, 156] width 25 height 9
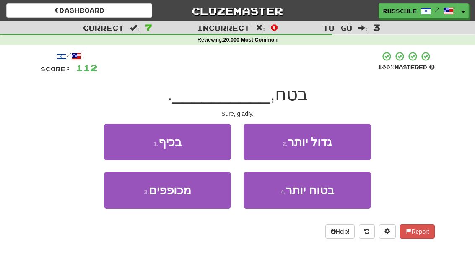
click at [115, 139] on button "1 . בכיף" at bounding box center [167, 142] width 127 height 36
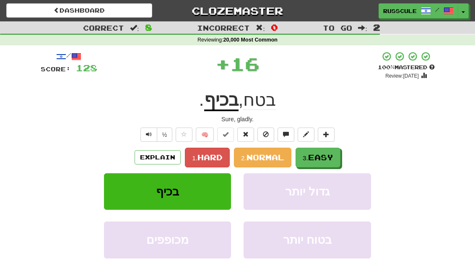
click at [331, 157] on span "Easy" at bounding box center [320, 156] width 25 height 9
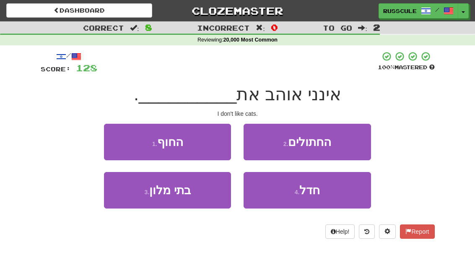
click at [347, 145] on button "2 . החתולים" at bounding box center [306, 142] width 127 height 36
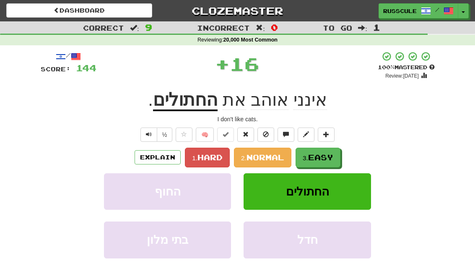
click at [324, 159] on span "Easy" at bounding box center [320, 156] width 25 height 9
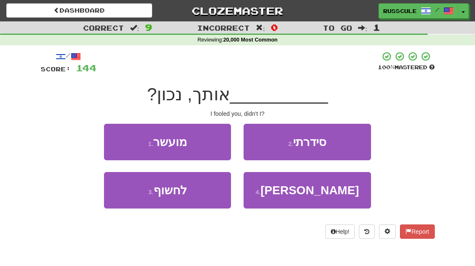
click at [355, 142] on button "2 . סידרתי" at bounding box center [306, 142] width 127 height 36
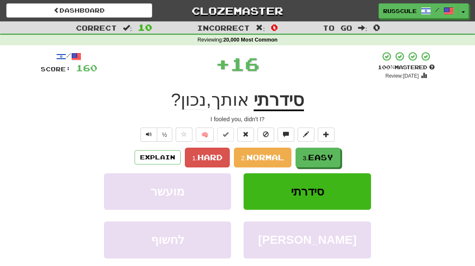
click at [325, 159] on span "Easy" at bounding box center [320, 156] width 25 height 9
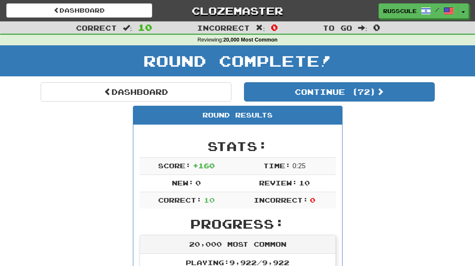
click at [81, 93] on link "Dashboard" at bounding box center [136, 91] width 191 height 19
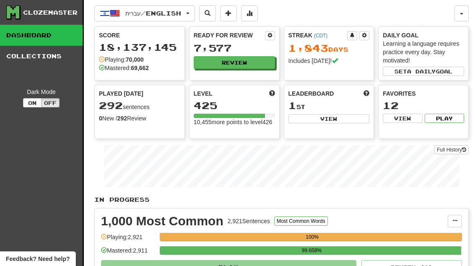
click at [209, 65] on button "Review" at bounding box center [234, 62] width 81 height 13
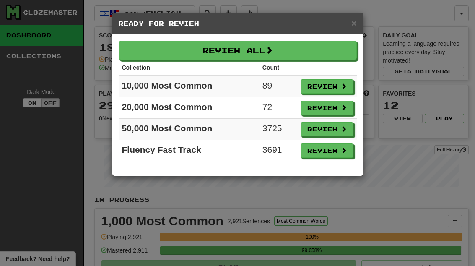
click at [338, 92] on button "Review" at bounding box center [326, 86] width 53 height 14
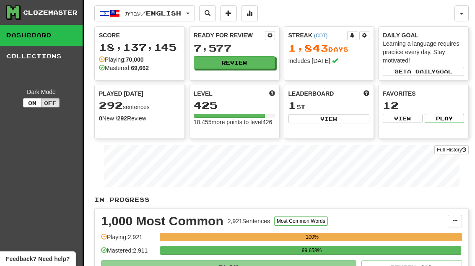
select select "**"
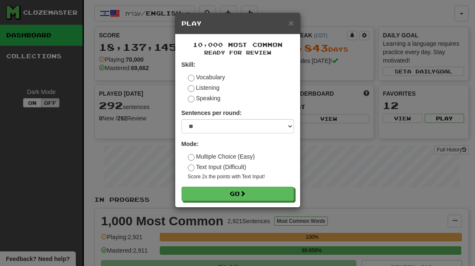
click at [282, 192] on button "Go" at bounding box center [237, 193] width 112 height 14
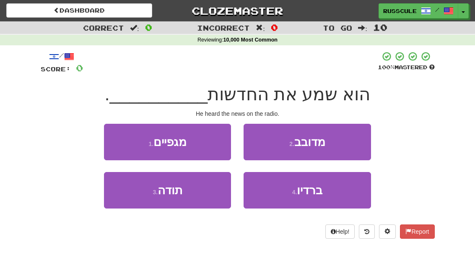
click at [324, 195] on button "4 . [GEOGRAPHIC_DATA]" at bounding box center [306, 190] width 127 height 36
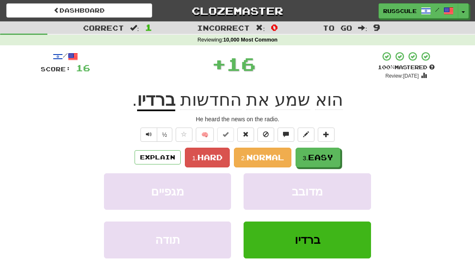
click at [325, 161] on button "3. Easy" at bounding box center [317, 157] width 45 height 20
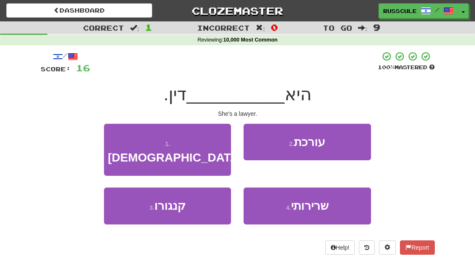
click at [355, 143] on button "2 . עורכת" at bounding box center [306, 142] width 127 height 36
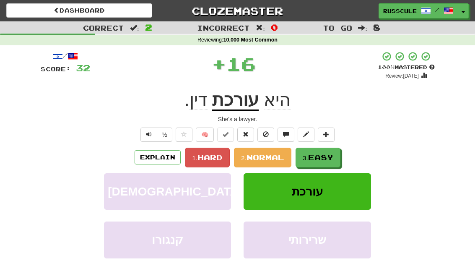
click at [325, 159] on span "Easy" at bounding box center [320, 156] width 25 height 9
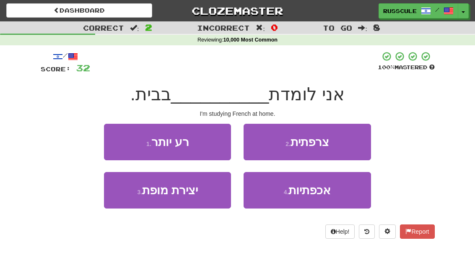
click at [354, 141] on button "2 . צרפתית" at bounding box center [306, 142] width 127 height 36
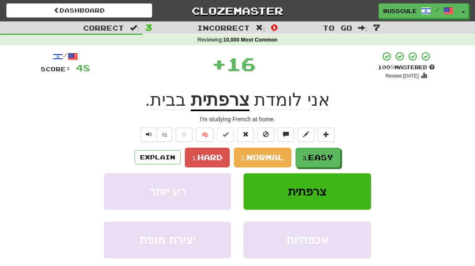
click at [326, 158] on span "Easy" at bounding box center [320, 156] width 25 height 9
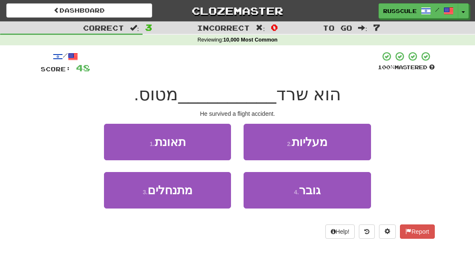
click at [124, 136] on button "1 . תאונת" at bounding box center [167, 142] width 127 height 36
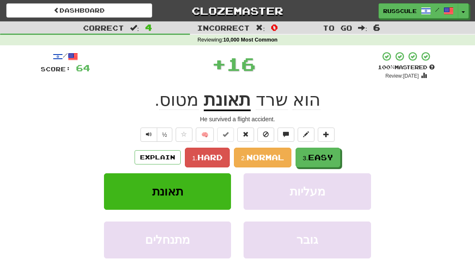
click at [330, 158] on span "Easy" at bounding box center [320, 156] width 25 height 9
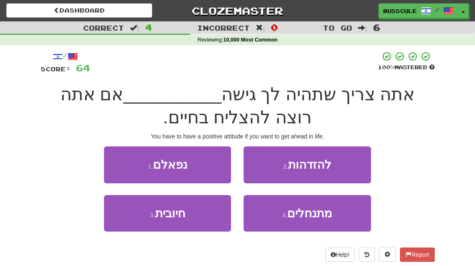
click at [121, 222] on button "3 . חיובית" at bounding box center [167, 213] width 127 height 36
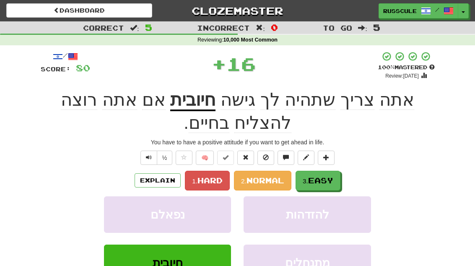
click at [328, 177] on span "Easy" at bounding box center [320, 180] width 25 height 9
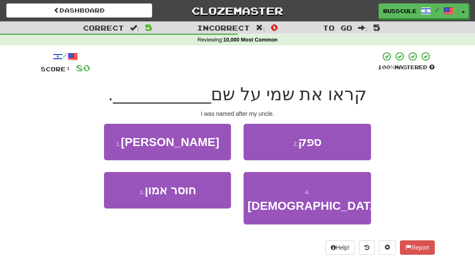
click at [114, 137] on button "1 . דודי" at bounding box center [167, 142] width 127 height 36
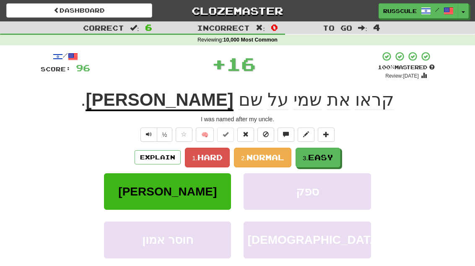
click at [330, 160] on span "Easy" at bounding box center [320, 156] width 25 height 9
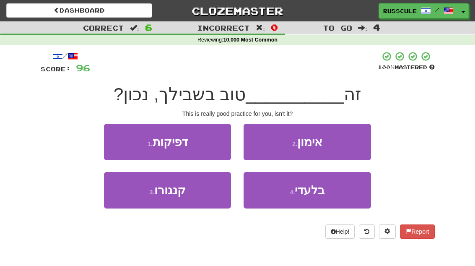
click at [350, 144] on button "2 . אימון" at bounding box center [306, 142] width 127 height 36
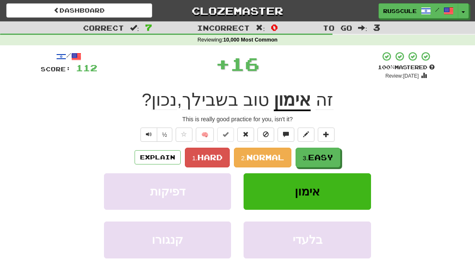
click at [322, 160] on span "Easy" at bounding box center [320, 156] width 25 height 9
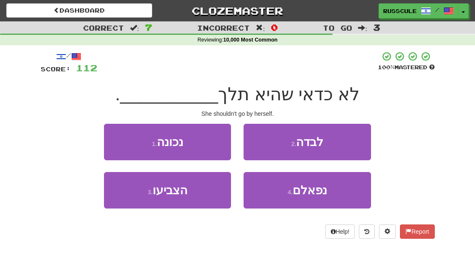
click at [346, 141] on button "2 . לבדה" at bounding box center [306, 142] width 127 height 36
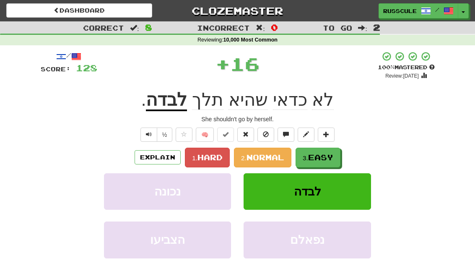
click at [324, 158] on span "Easy" at bounding box center [320, 156] width 25 height 9
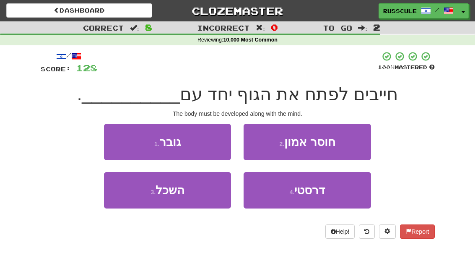
click at [127, 197] on button "3 . השכל" at bounding box center [167, 190] width 127 height 36
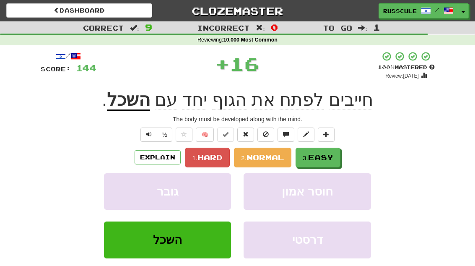
click at [327, 157] on span "Easy" at bounding box center [320, 156] width 25 height 9
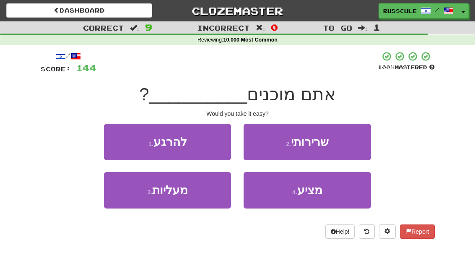
click at [119, 141] on button "1 . להרגע" at bounding box center [167, 142] width 127 height 36
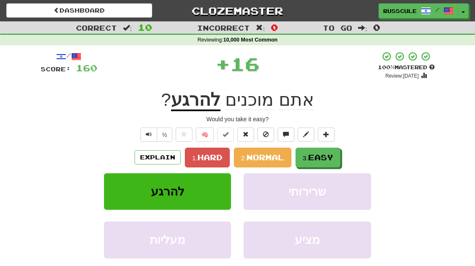
click at [329, 159] on span "Easy" at bounding box center [320, 156] width 25 height 9
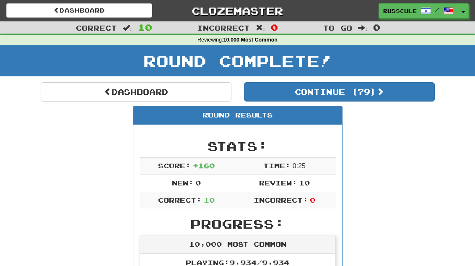
click at [78, 94] on link "Dashboard" at bounding box center [136, 91] width 191 height 19
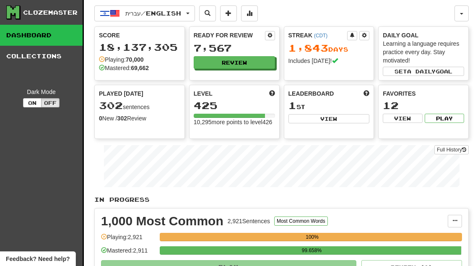
click at [343, 121] on button "View" at bounding box center [328, 118] width 81 height 9
select select "**********"
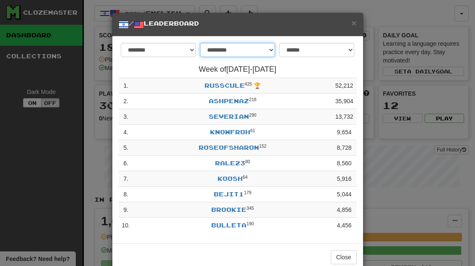
click at [212, 51] on select "**********" at bounding box center [237, 50] width 75 height 14
select select "*******"
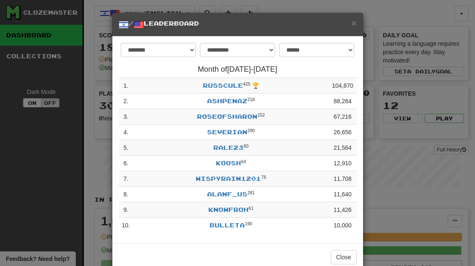
click at [352, 255] on button "Close" at bounding box center [343, 257] width 26 height 14
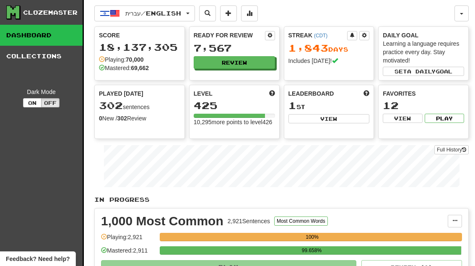
click at [254, 62] on button "Review" at bounding box center [234, 62] width 81 height 13
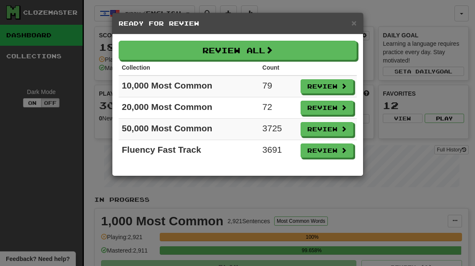
click at [333, 91] on button "Review" at bounding box center [326, 86] width 53 height 14
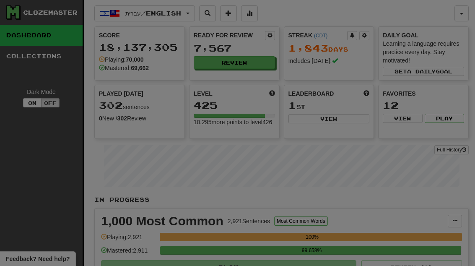
select select "**"
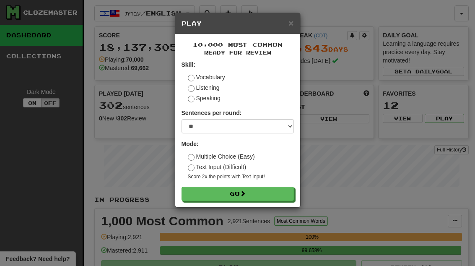
click at [269, 196] on button "Go" at bounding box center [237, 193] width 112 height 14
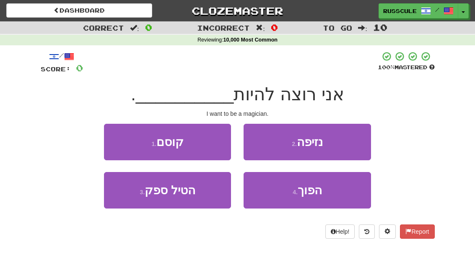
click at [125, 142] on button "1 . קוסם" at bounding box center [167, 142] width 127 height 36
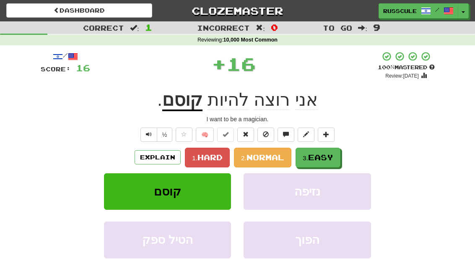
click at [326, 156] on span "Easy" at bounding box center [320, 156] width 25 height 9
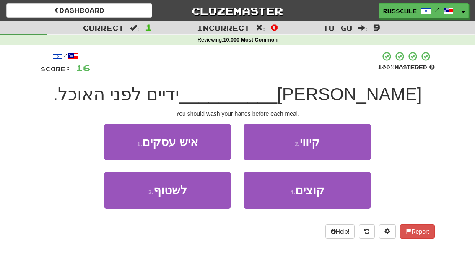
click at [137, 201] on button "3 . לשטוף" at bounding box center [167, 190] width 127 height 36
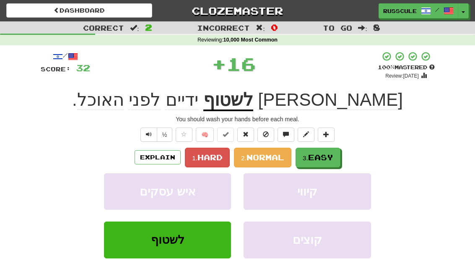
click at [331, 152] on span "Easy" at bounding box center [320, 156] width 25 height 9
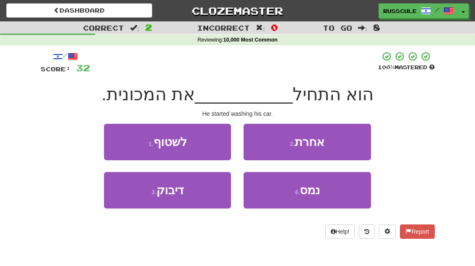
click at [121, 137] on button "1 . לשטוף" at bounding box center [167, 142] width 127 height 36
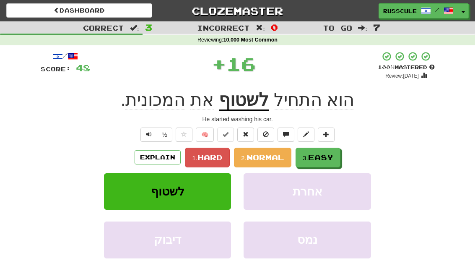
click at [330, 160] on span "Easy" at bounding box center [320, 156] width 25 height 9
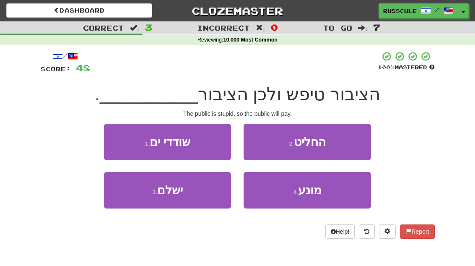
click at [135, 204] on button "3 . ישלם" at bounding box center [167, 190] width 127 height 36
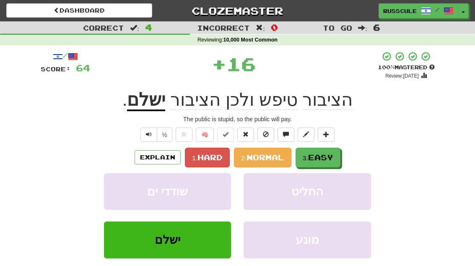
click at [325, 157] on span "Easy" at bounding box center [320, 156] width 25 height 9
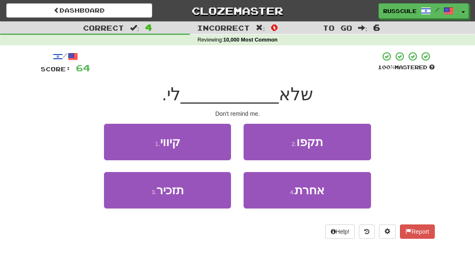
click at [132, 201] on button "3 . תזכיר" at bounding box center [167, 190] width 127 height 36
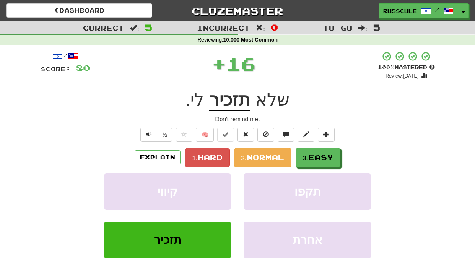
click at [330, 155] on span "Easy" at bounding box center [320, 156] width 25 height 9
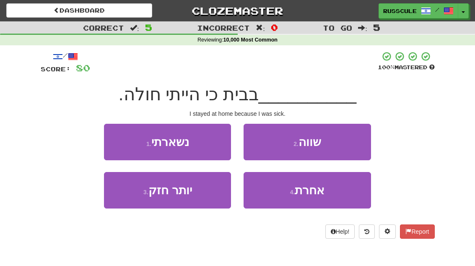
click at [118, 142] on button "1 . נשארתי" at bounding box center [167, 142] width 127 height 36
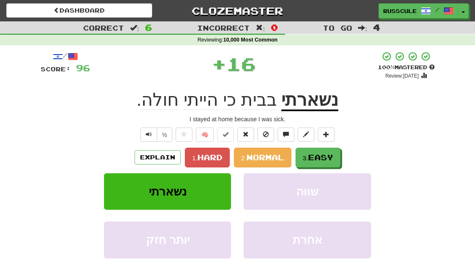
click at [333, 159] on span "Easy" at bounding box center [320, 156] width 25 height 9
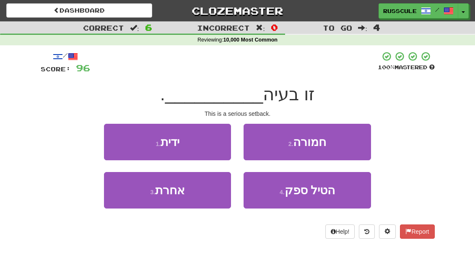
click at [345, 147] on button "2 . חמורה" at bounding box center [306, 142] width 127 height 36
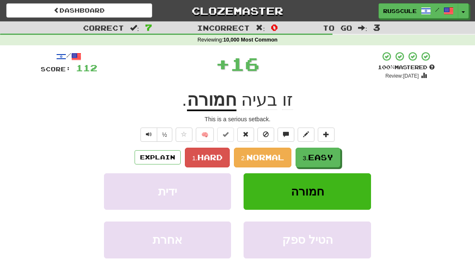
click at [326, 161] on button "3. Easy" at bounding box center [317, 157] width 45 height 20
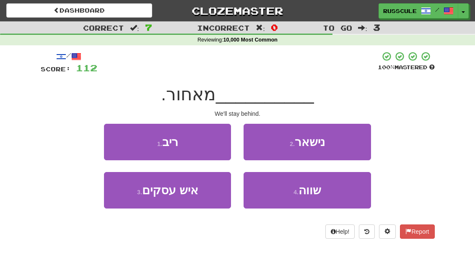
click at [348, 144] on button "2 . נישאר" at bounding box center [306, 142] width 127 height 36
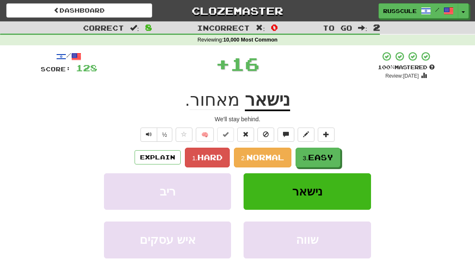
click at [328, 158] on span "Easy" at bounding box center [320, 156] width 25 height 9
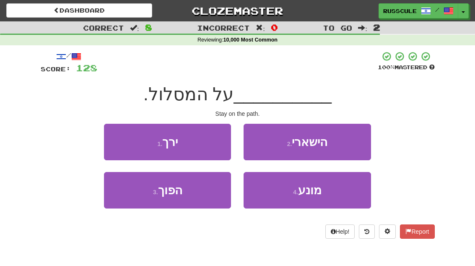
click at [345, 146] on button "2 . הישארי" at bounding box center [306, 142] width 127 height 36
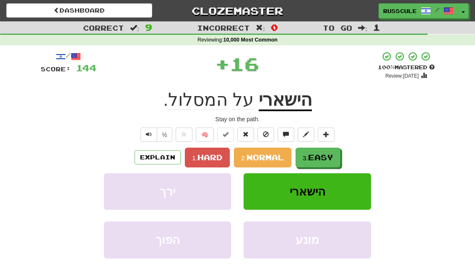
click at [325, 159] on span "Easy" at bounding box center [320, 156] width 25 height 9
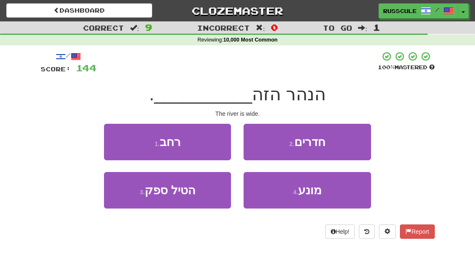
click at [118, 142] on button "1 . רחב" at bounding box center [167, 142] width 127 height 36
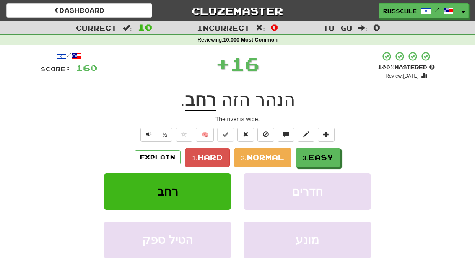
click at [328, 158] on span "Easy" at bounding box center [320, 156] width 25 height 9
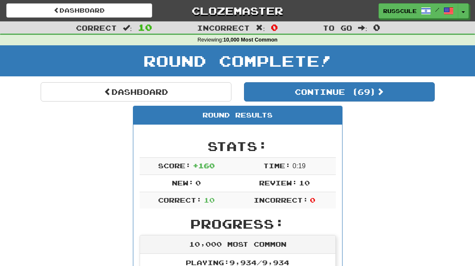
click at [396, 99] on button "Continue ( 69 )" at bounding box center [339, 91] width 191 height 19
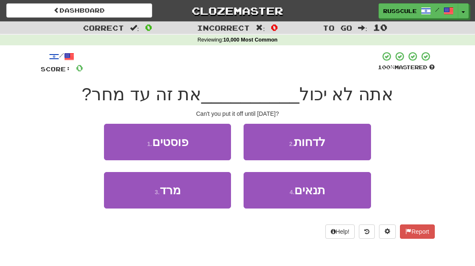
click at [357, 142] on button "2 . לדחות" at bounding box center [306, 142] width 127 height 36
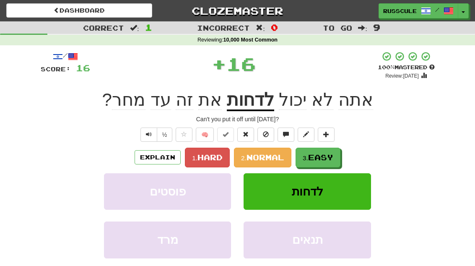
click at [330, 158] on span "Easy" at bounding box center [320, 156] width 25 height 9
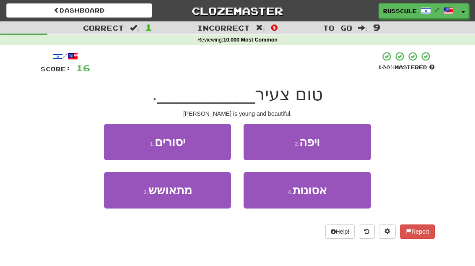
click at [350, 146] on button "2 . ויפה" at bounding box center [306, 142] width 127 height 36
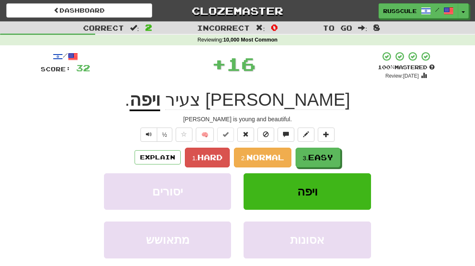
click at [326, 159] on span "Easy" at bounding box center [320, 156] width 25 height 9
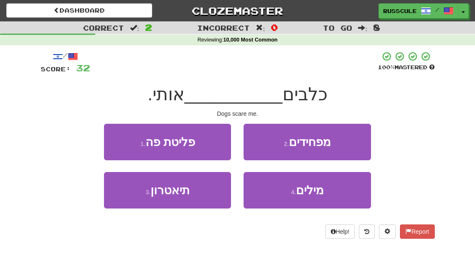
click at [343, 145] on button "2 . מפחידים" at bounding box center [306, 142] width 127 height 36
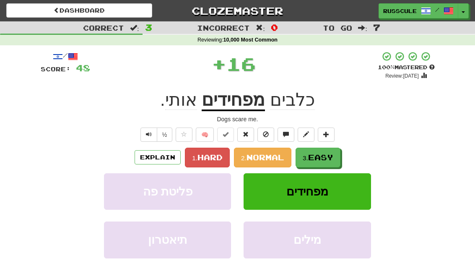
click at [327, 159] on span "Easy" at bounding box center [320, 156] width 25 height 9
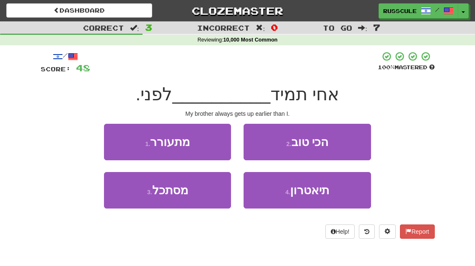
click at [115, 135] on button "1 . מתעורר" at bounding box center [167, 142] width 127 height 36
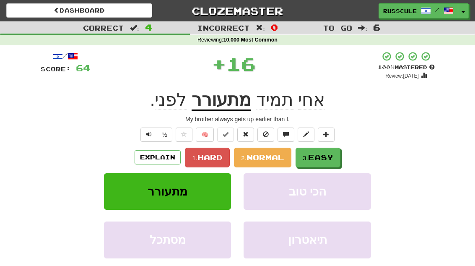
click at [328, 160] on span "Easy" at bounding box center [320, 156] width 25 height 9
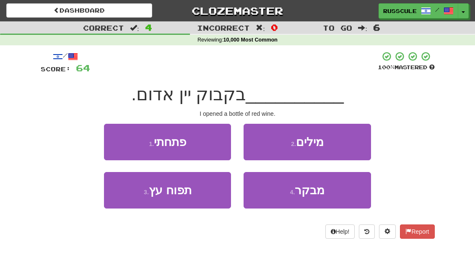
click at [116, 138] on button "1 . פתחתי" at bounding box center [167, 142] width 127 height 36
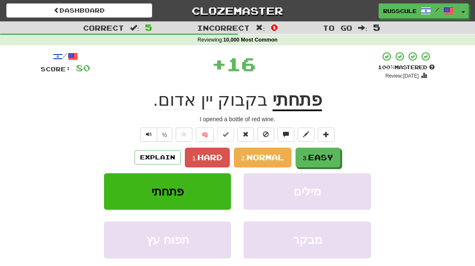
click at [333, 157] on span "Easy" at bounding box center [320, 156] width 25 height 9
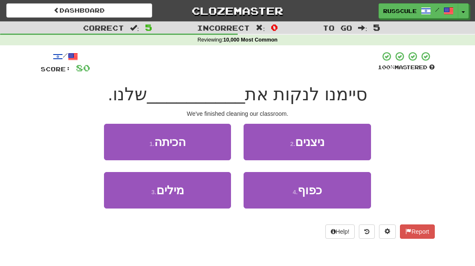
click at [118, 139] on button "1 . הכיתה" at bounding box center [167, 142] width 127 height 36
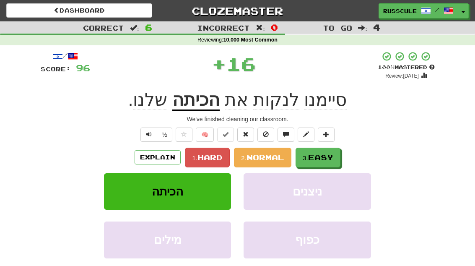
click at [336, 157] on button "3. Easy" at bounding box center [317, 157] width 45 height 20
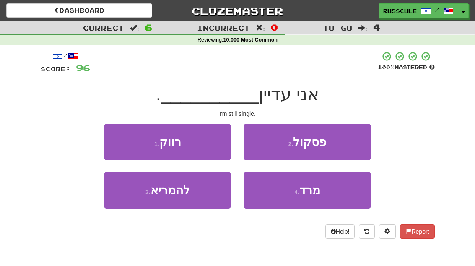
click at [115, 136] on button "1 . רווק" at bounding box center [167, 142] width 127 height 36
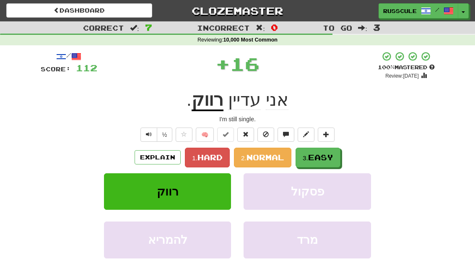
click at [331, 158] on span "Easy" at bounding box center [320, 156] width 25 height 9
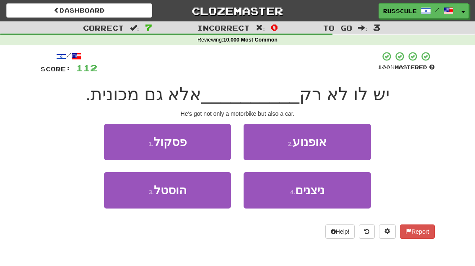
click at [349, 145] on button "2 . אופנוע" at bounding box center [306, 142] width 127 height 36
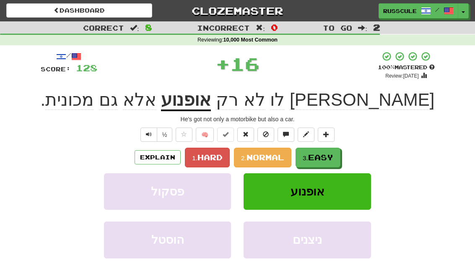
click at [332, 156] on span "Easy" at bounding box center [320, 156] width 25 height 9
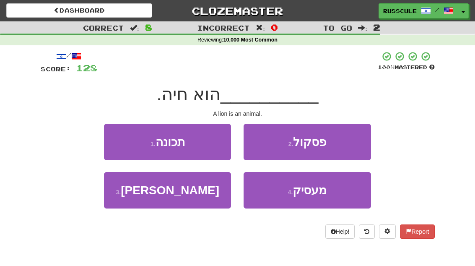
click at [123, 196] on button "3 . אריה" at bounding box center [167, 190] width 127 height 36
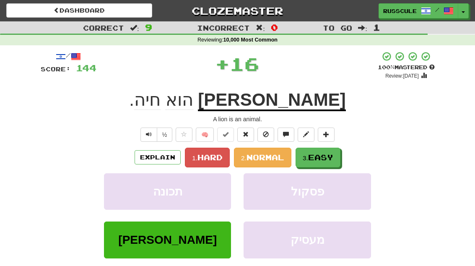
click at [330, 155] on span "Easy" at bounding box center [320, 156] width 25 height 9
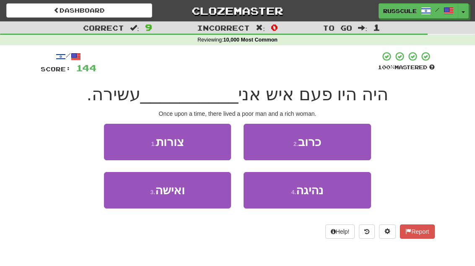
click at [133, 200] on button "3 . ואישה" at bounding box center [167, 190] width 127 height 36
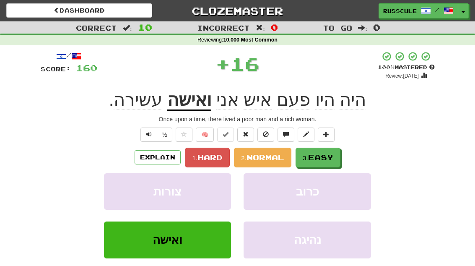
click at [326, 157] on span "Easy" at bounding box center [320, 156] width 25 height 9
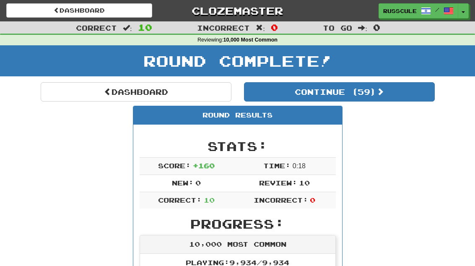
click at [397, 100] on button "Continue ( 59 )" at bounding box center [339, 91] width 191 height 19
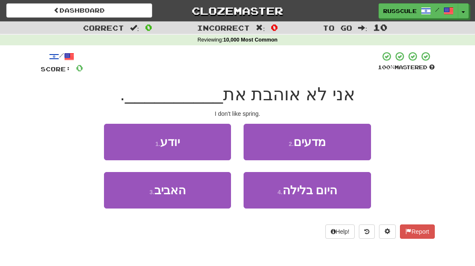
click at [128, 199] on button "3 . האביב" at bounding box center [167, 190] width 127 height 36
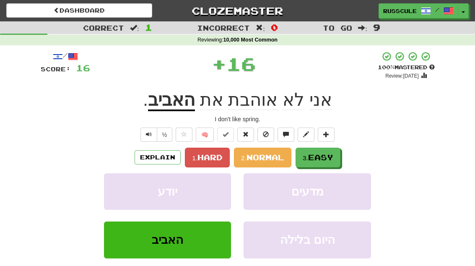
click at [330, 161] on button "3. Easy" at bounding box center [317, 157] width 45 height 20
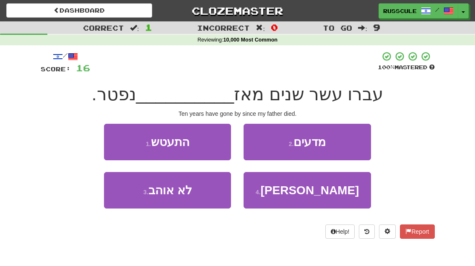
click at [315, 191] on span "שאבי" at bounding box center [310, 189] width 98 height 13
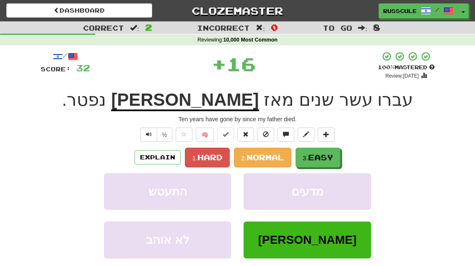
click at [328, 160] on span "Easy" at bounding box center [320, 156] width 25 height 9
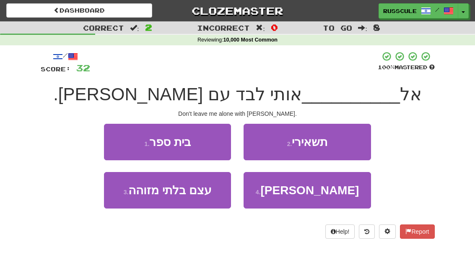
click at [352, 143] on button "2 . תשאירי" at bounding box center [306, 142] width 127 height 36
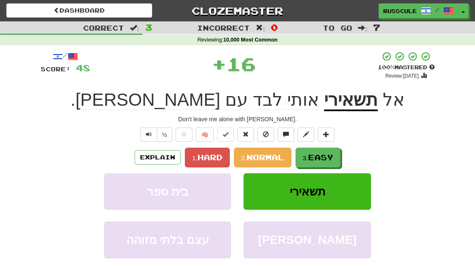
click at [323, 160] on span "Easy" at bounding box center [320, 156] width 25 height 9
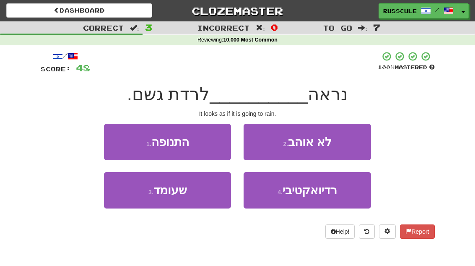
click at [132, 202] on button "3 . שעומד" at bounding box center [167, 190] width 127 height 36
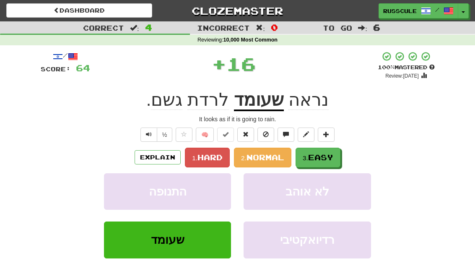
click at [327, 158] on span "Easy" at bounding box center [320, 156] width 25 height 9
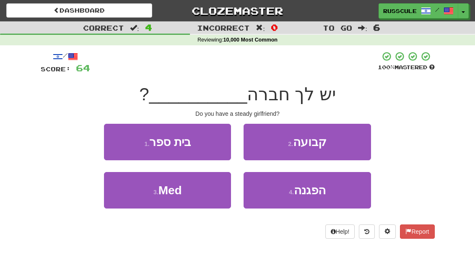
click at [349, 142] on button "2 . קבועה" at bounding box center [306, 142] width 127 height 36
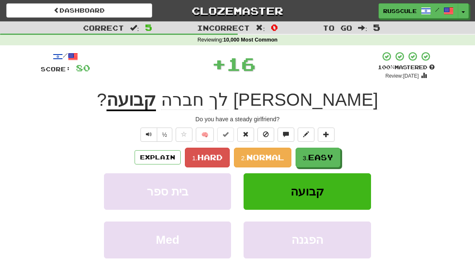
click at [321, 163] on button "3. Easy" at bounding box center [317, 157] width 45 height 20
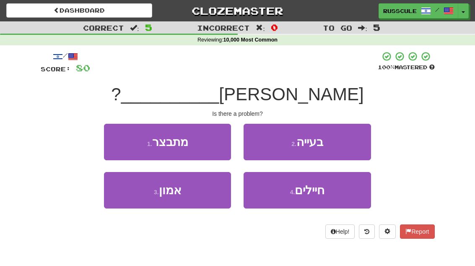
click at [346, 145] on button "2 . בעייה" at bounding box center [306, 142] width 127 height 36
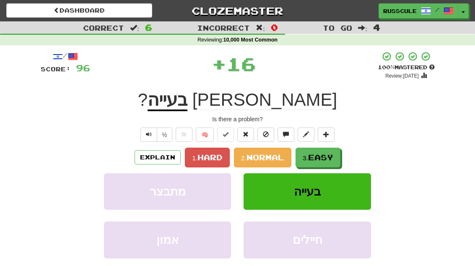
click at [326, 157] on span "Easy" at bounding box center [320, 156] width 25 height 9
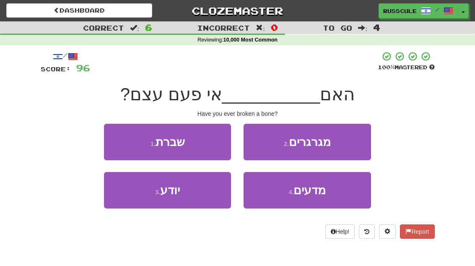
click at [117, 144] on button "1 . שברת" at bounding box center [167, 142] width 127 height 36
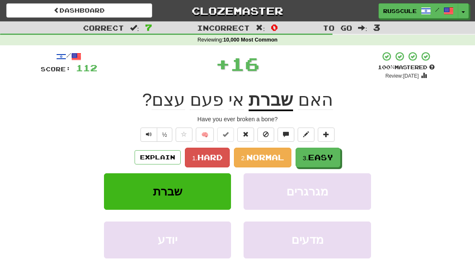
click at [329, 156] on span "Easy" at bounding box center [320, 156] width 25 height 9
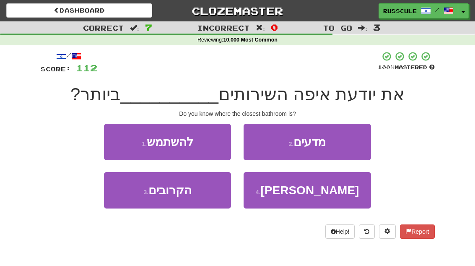
click at [137, 200] on button "3 . הקרובים" at bounding box center [167, 190] width 127 height 36
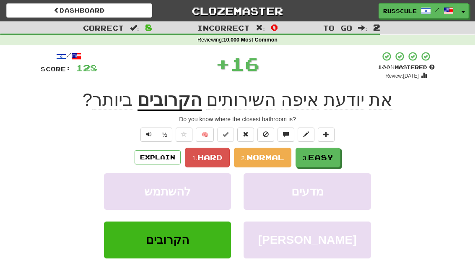
click at [330, 159] on span "Easy" at bounding box center [320, 156] width 25 height 9
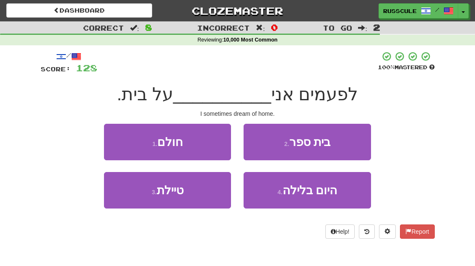
click at [113, 141] on button "1 . חולם" at bounding box center [167, 142] width 127 height 36
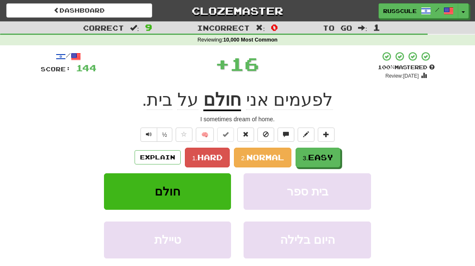
click at [328, 157] on span "Easy" at bounding box center [320, 156] width 25 height 9
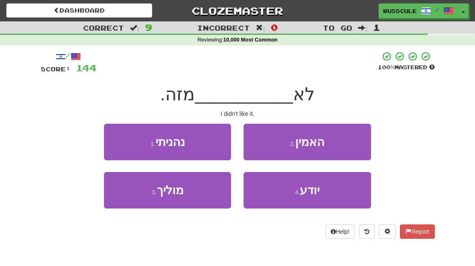
click at [114, 137] on button "1 . נהניתי" at bounding box center [167, 142] width 127 height 36
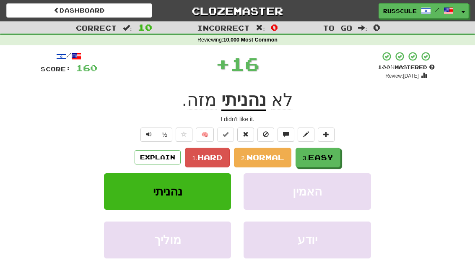
click at [330, 158] on span "Easy" at bounding box center [320, 156] width 25 height 9
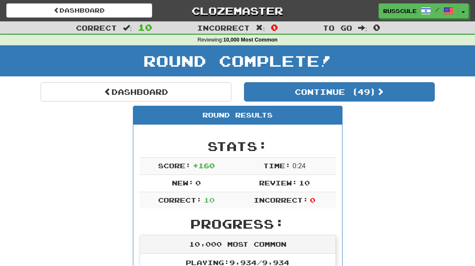
click at [404, 98] on button "Continue ( 49 )" at bounding box center [339, 91] width 191 height 19
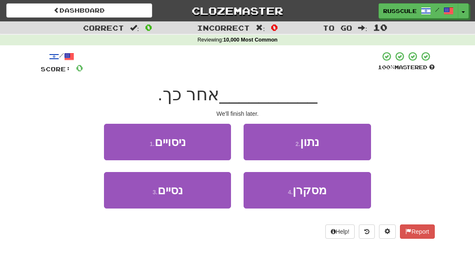
click at [133, 198] on button "3 . נסיים" at bounding box center [167, 190] width 127 height 36
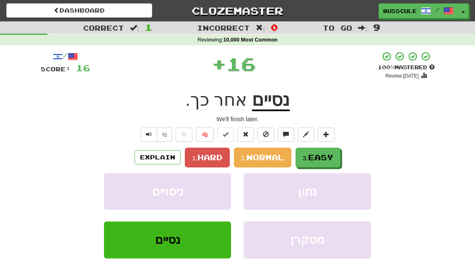
click at [333, 155] on span "Easy" at bounding box center [320, 156] width 25 height 9
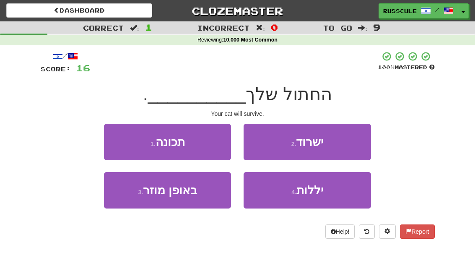
click at [348, 145] on button "2 . ישרוד" at bounding box center [306, 142] width 127 height 36
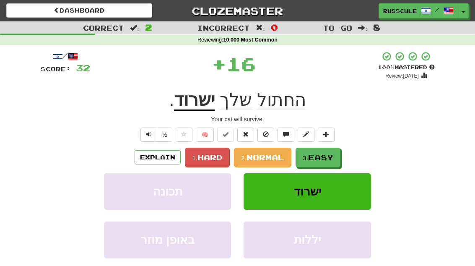
click at [324, 160] on span "Easy" at bounding box center [320, 156] width 25 height 9
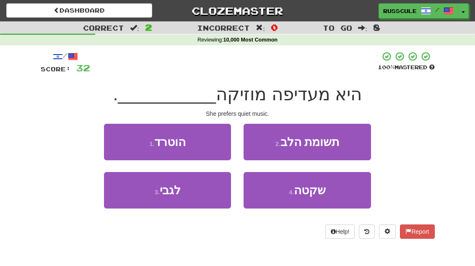
click at [315, 201] on button "4 . שקטה" at bounding box center [306, 190] width 127 height 36
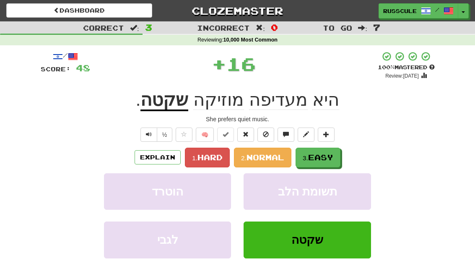
click at [340, 150] on button "3. Easy" at bounding box center [317, 157] width 45 height 20
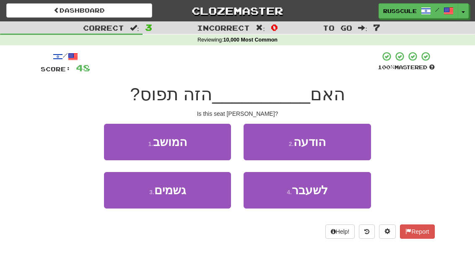
click at [114, 136] on button "1 . המושב" at bounding box center [167, 142] width 127 height 36
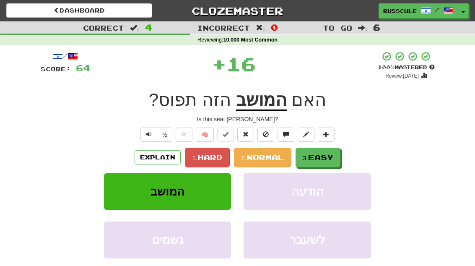
click at [333, 162] on button "3. Easy" at bounding box center [317, 157] width 45 height 20
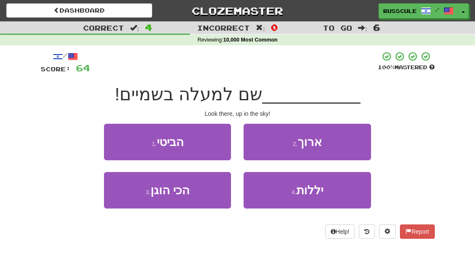
click at [116, 139] on button "1 . הביטי" at bounding box center [167, 142] width 127 height 36
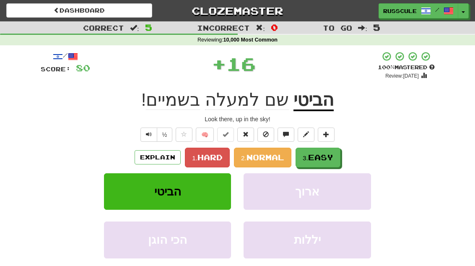
click at [338, 157] on button "3. Easy" at bounding box center [317, 157] width 45 height 20
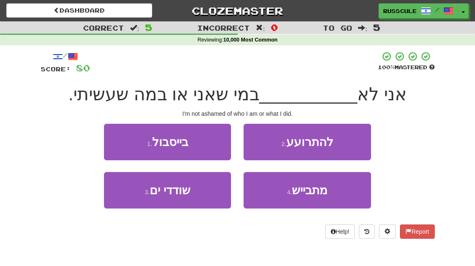
click at [312, 197] on button "4 . מתבייש" at bounding box center [306, 190] width 127 height 36
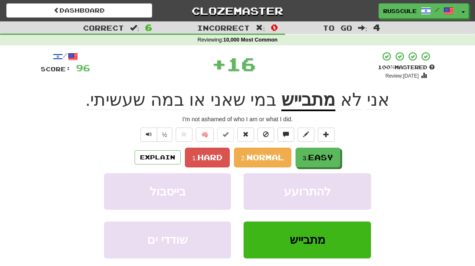
click at [333, 156] on span "Easy" at bounding box center [320, 156] width 25 height 9
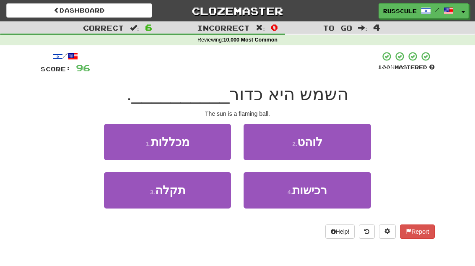
click at [353, 144] on button "2 . לוהט" at bounding box center [306, 142] width 127 height 36
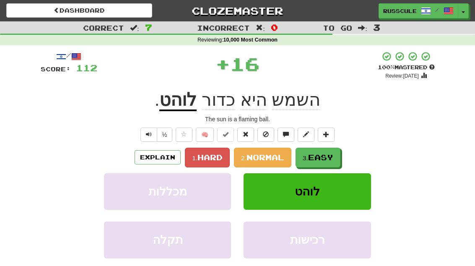
click at [330, 159] on span "Easy" at bounding box center [320, 156] width 25 height 9
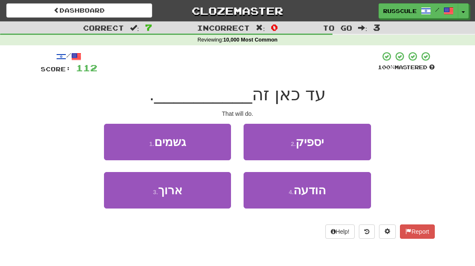
click at [354, 143] on button "2 . יספיק" at bounding box center [306, 142] width 127 height 36
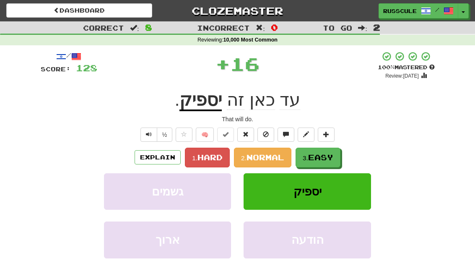
click at [328, 159] on span "Easy" at bounding box center [320, 156] width 25 height 9
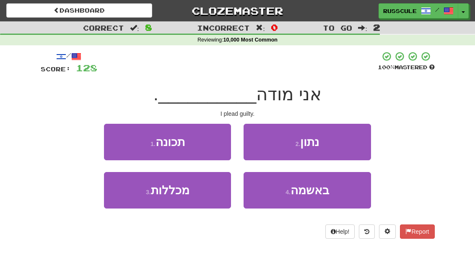
click at [319, 195] on span "באשמה" at bounding box center [309, 189] width 39 height 13
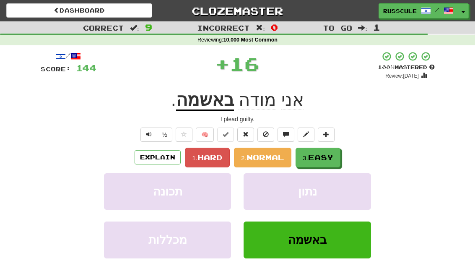
click at [338, 159] on button "3. Easy" at bounding box center [317, 157] width 45 height 20
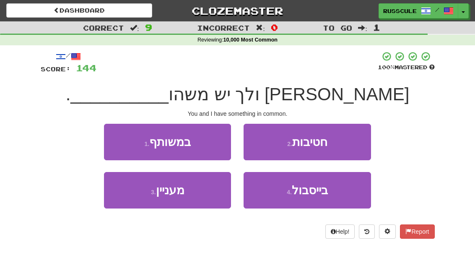
click at [111, 136] on button "1 . במשותף" at bounding box center [167, 142] width 127 height 36
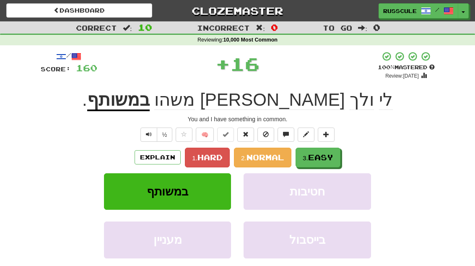
click at [332, 157] on span "Easy" at bounding box center [320, 156] width 25 height 9
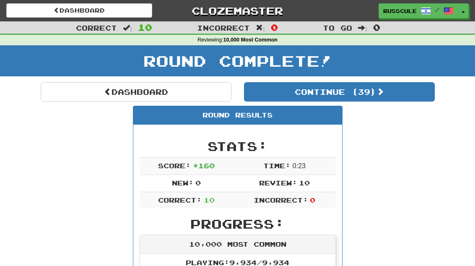
click at [399, 99] on button "Continue ( 39 )" at bounding box center [339, 91] width 191 height 19
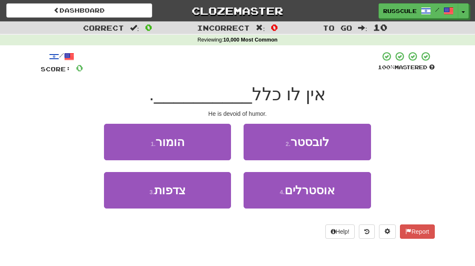
click at [118, 142] on button "1 . הומור" at bounding box center [167, 142] width 127 height 36
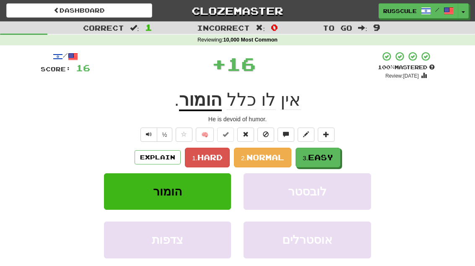
click at [330, 160] on span "Easy" at bounding box center [320, 156] width 25 height 9
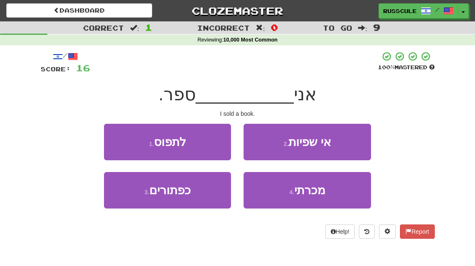
click at [315, 199] on button "4 . מכרתי" at bounding box center [306, 190] width 127 height 36
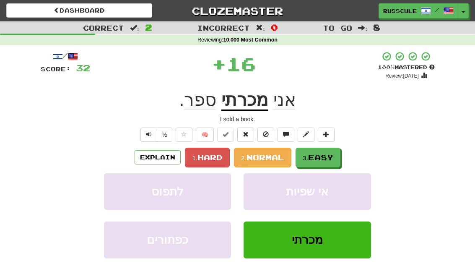
click at [333, 156] on span "Easy" at bounding box center [320, 156] width 25 height 9
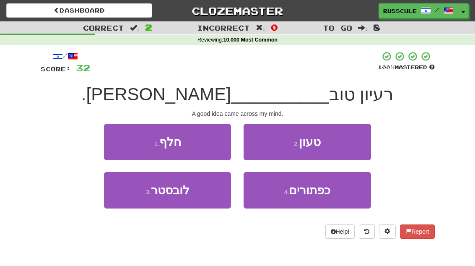
click at [342, 144] on button "2 . טעון" at bounding box center [306, 142] width 127 height 36
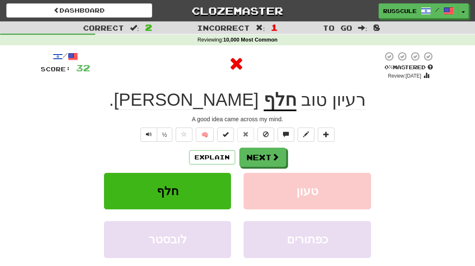
click at [276, 163] on button "Next" at bounding box center [262, 156] width 47 height 19
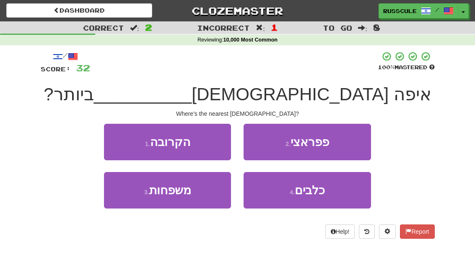
click at [118, 141] on button "1 . הקרובה" at bounding box center [167, 142] width 127 height 36
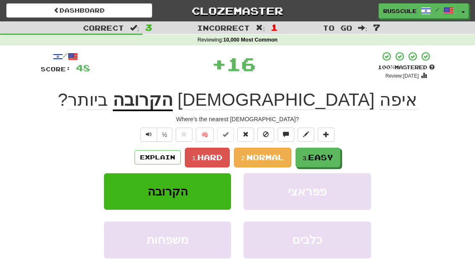
click at [320, 159] on span "Easy" at bounding box center [320, 156] width 25 height 9
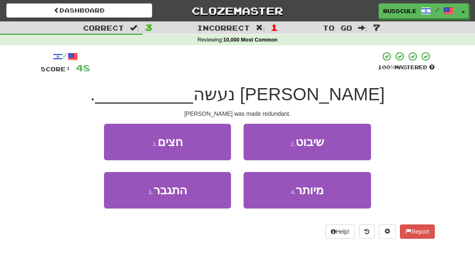
click at [310, 201] on button "4 . מיותר" at bounding box center [306, 190] width 127 height 36
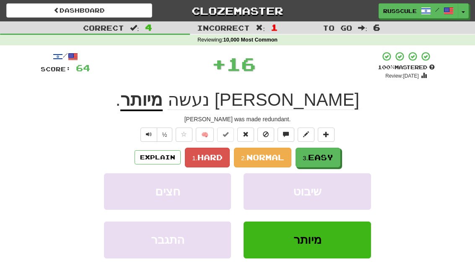
click at [332, 157] on span "Easy" at bounding box center [320, 156] width 25 height 9
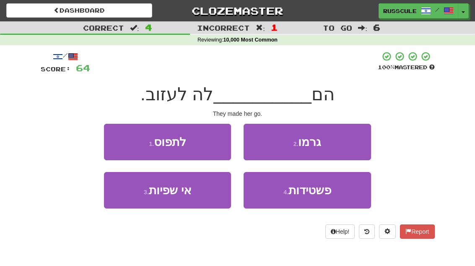
click at [352, 143] on button "2 . גרמו" at bounding box center [306, 142] width 127 height 36
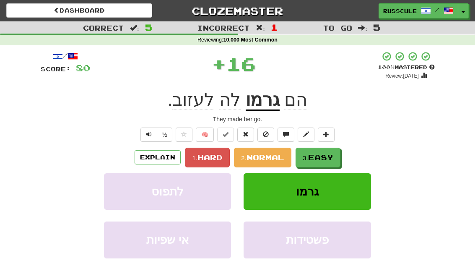
click at [329, 162] on button "3. Easy" at bounding box center [317, 157] width 45 height 20
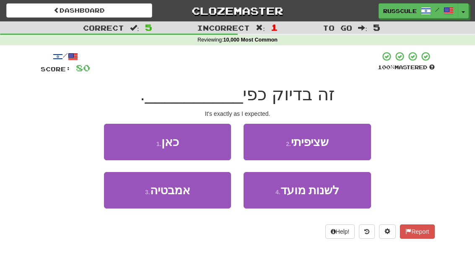
click at [351, 146] on button "2 . שציפיתי" at bounding box center [306, 142] width 127 height 36
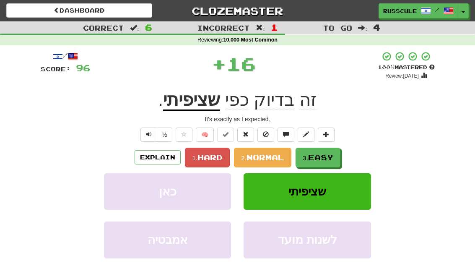
click at [326, 161] on button "3. Easy" at bounding box center [317, 157] width 45 height 20
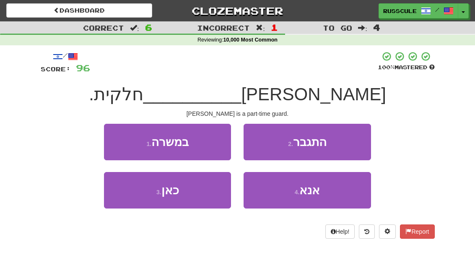
click at [116, 141] on button "1 . במשרה" at bounding box center [167, 142] width 127 height 36
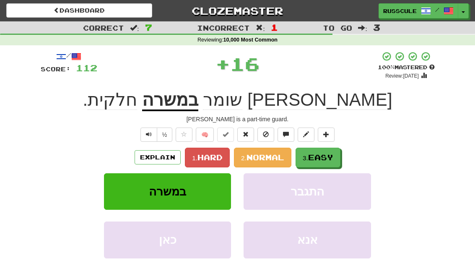
click at [330, 159] on span "Easy" at bounding box center [320, 156] width 25 height 9
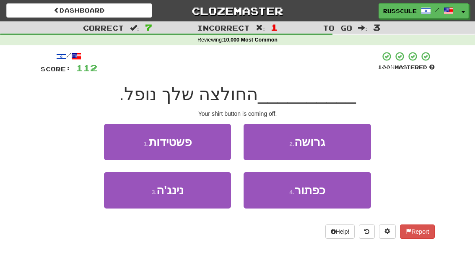
click at [312, 198] on button "4 . כפתור" at bounding box center [306, 190] width 127 height 36
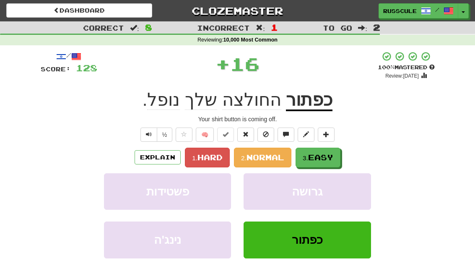
click at [332, 156] on span "Easy" at bounding box center [320, 156] width 25 height 9
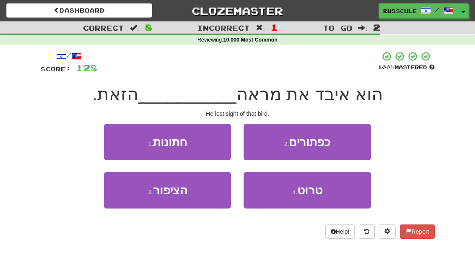
click at [135, 203] on button "3 . הציפור" at bounding box center [167, 190] width 127 height 36
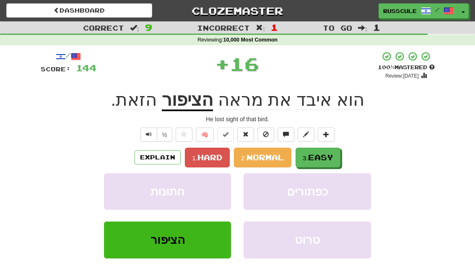
click at [330, 158] on span "Easy" at bounding box center [320, 156] width 25 height 9
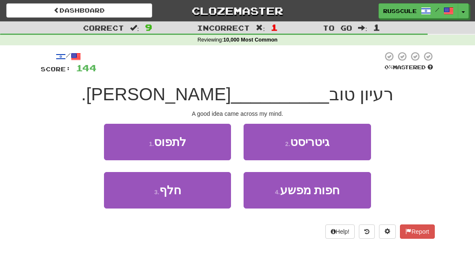
click at [132, 196] on button "3 . חלף" at bounding box center [167, 190] width 127 height 36
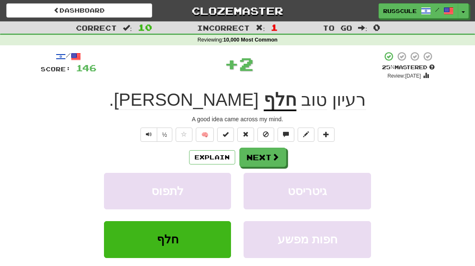
click at [269, 165] on button "Next" at bounding box center [262, 156] width 47 height 19
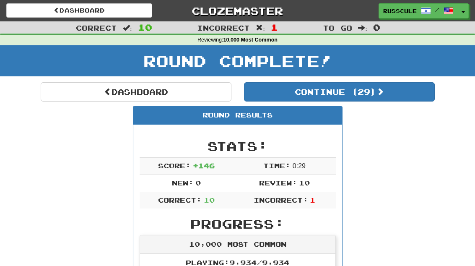
click at [398, 99] on button "Continue ( 29 )" at bounding box center [339, 91] width 191 height 19
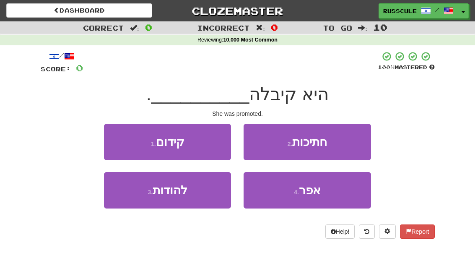
click at [116, 141] on button "1 . קידום" at bounding box center [167, 142] width 127 height 36
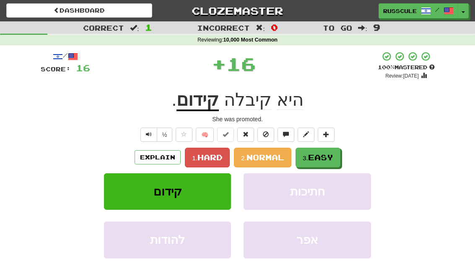
click at [322, 157] on span "Easy" at bounding box center [320, 156] width 25 height 9
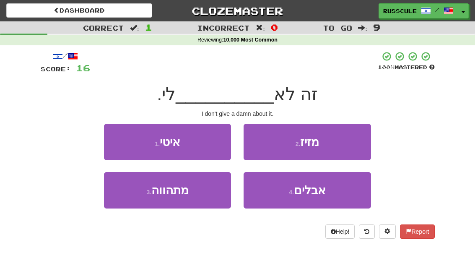
click at [343, 145] on button "2 . מזיז" at bounding box center [306, 142] width 127 height 36
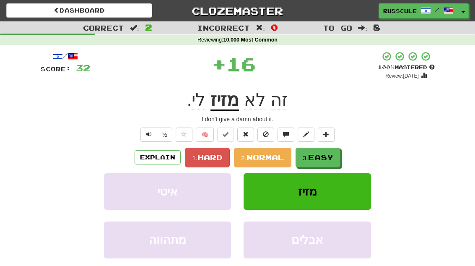
click at [320, 157] on span "Easy" at bounding box center [320, 156] width 25 height 9
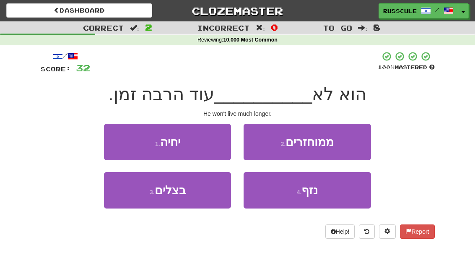
click at [108, 140] on button "1 . יחיה" at bounding box center [167, 142] width 127 height 36
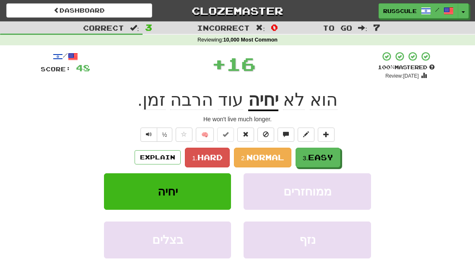
click at [327, 160] on span "Easy" at bounding box center [320, 156] width 25 height 9
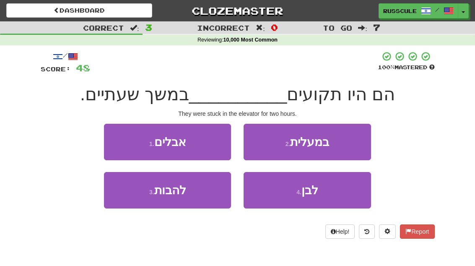
click at [349, 143] on button "2 . במעלית" at bounding box center [306, 142] width 127 height 36
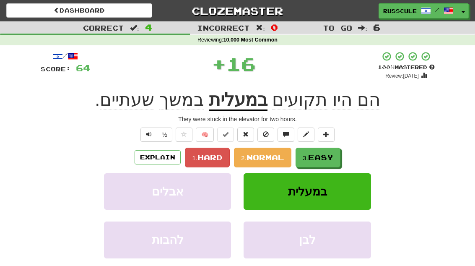
click at [317, 160] on span "Easy" at bounding box center [320, 156] width 25 height 9
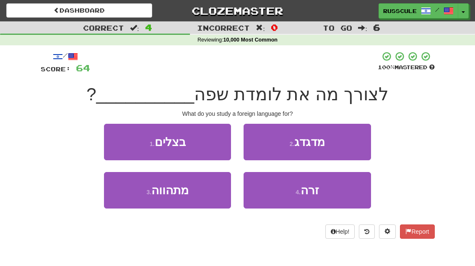
click at [314, 199] on button "4 . זרה" at bounding box center [306, 190] width 127 height 36
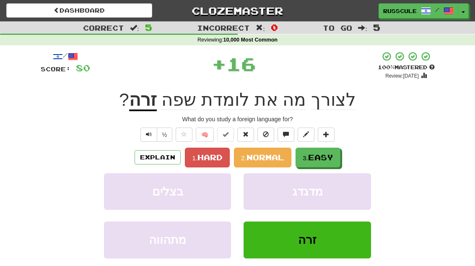
click at [333, 157] on span "Easy" at bounding box center [320, 156] width 25 height 9
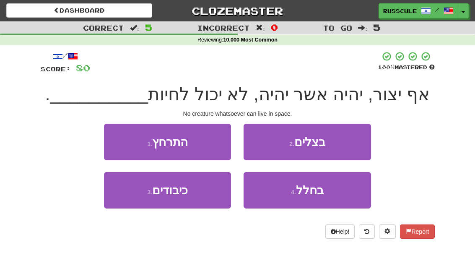
click at [313, 194] on span "בחלל" at bounding box center [310, 189] width 28 height 13
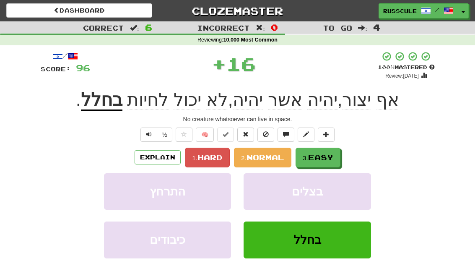
click at [333, 159] on span "Easy" at bounding box center [320, 156] width 25 height 9
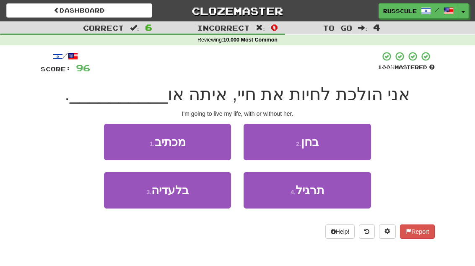
click at [135, 199] on button "3 . בלעדיה" at bounding box center [167, 190] width 127 height 36
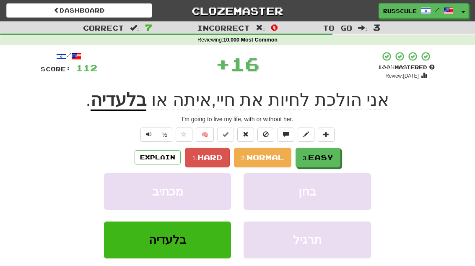
click at [330, 159] on span "Easy" at bounding box center [320, 156] width 25 height 9
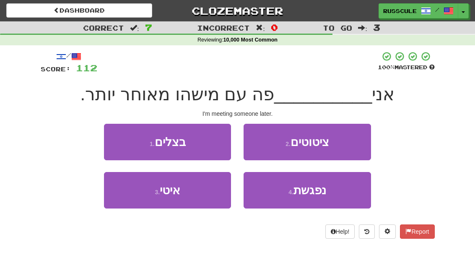
click at [321, 197] on button "4 . נפגשת" at bounding box center [306, 190] width 127 height 36
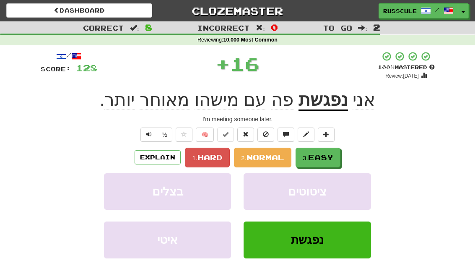
click at [340, 156] on button "3. Easy" at bounding box center [317, 157] width 45 height 20
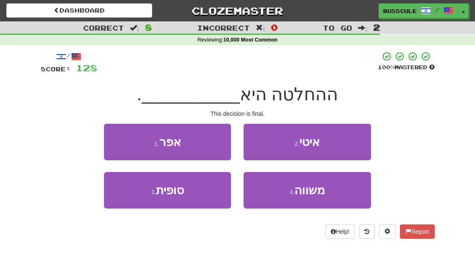
click at [136, 197] on button "3 . סופית" at bounding box center [167, 190] width 127 height 36
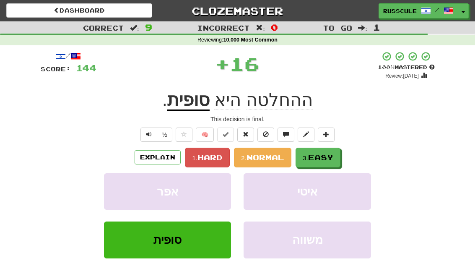
click at [328, 157] on span "Easy" at bounding box center [320, 156] width 25 height 9
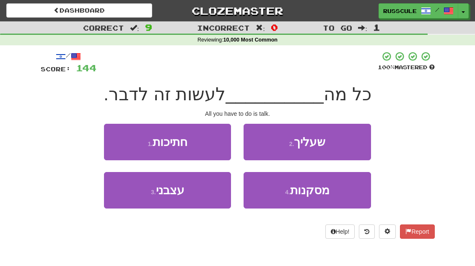
click at [354, 142] on button "2 . שעליך" at bounding box center [306, 142] width 127 height 36
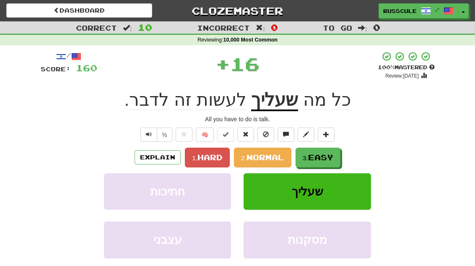
click at [327, 156] on span "Easy" at bounding box center [320, 156] width 25 height 9
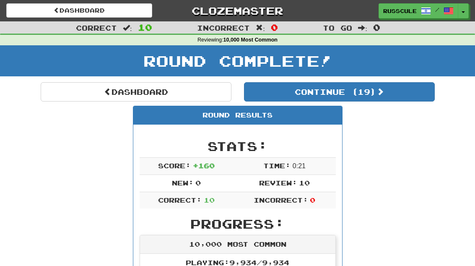
click at [401, 100] on button "Continue ( 19 )" at bounding box center [339, 91] width 191 height 19
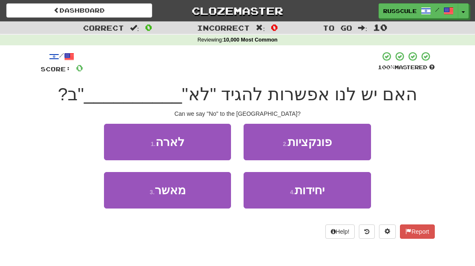
click at [109, 140] on button "1 . לארה" at bounding box center [167, 142] width 127 height 36
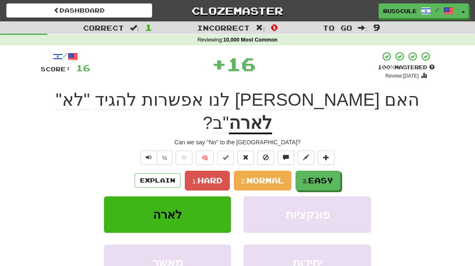
click at [327, 170] on button "3. Easy" at bounding box center [317, 180] width 45 height 20
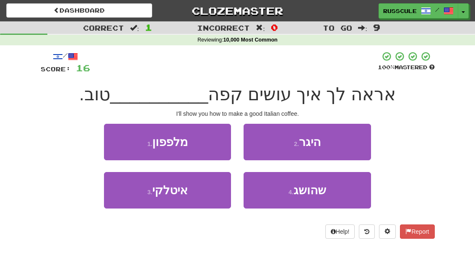
click at [137, 203] on button "3 . איטלקי" at bounding box center [167, 190] width 127 height 36
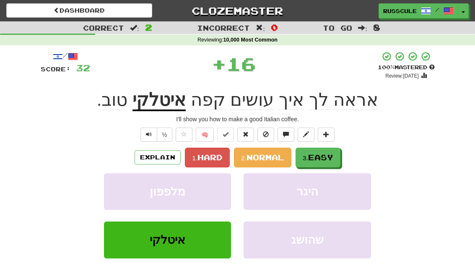
click at [333, 157] on span "Easy" at bounding box center [320, 156] width 25 height 9
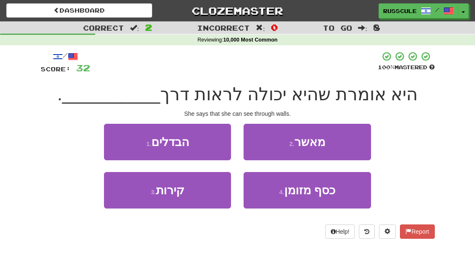
click at [134, 195] on button "3 . קירות" at bounding box center [167, 190] width 127 height 36
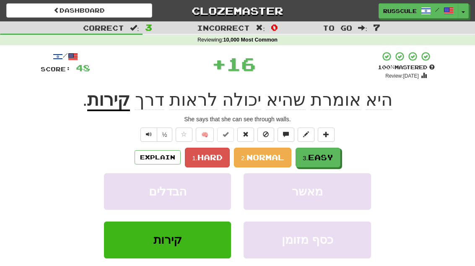
click at [330, 157] on span "Easy" at bounding box center [320, 156] width 25 height 9
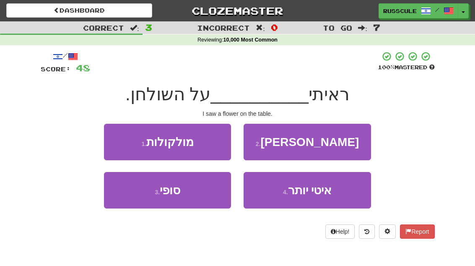
click at [351, 145] on button "2 . פרח" at bounding box center [306, 142] width 127 height 36
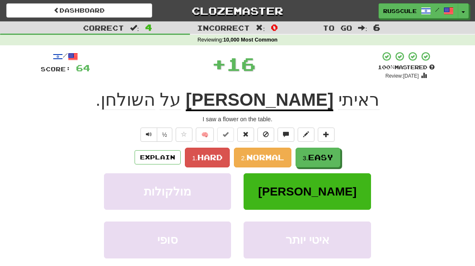
click at [327, 159] on span "Easy" at bounding box center [320, 156] width 25 height 9
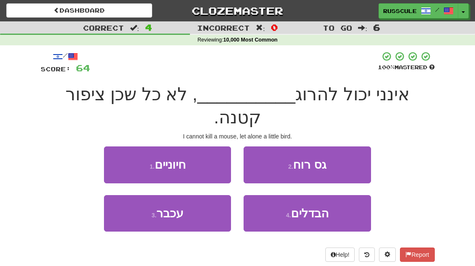
click at [138, 195] on button "3 . עכבר" at bounding box center [167, 213] width 127 height 36
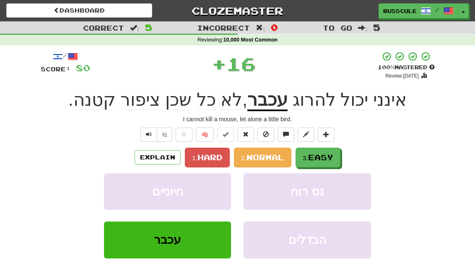
click at [328, 159] on span "Easy" at bounding box center [320, 156] width 25 height 9
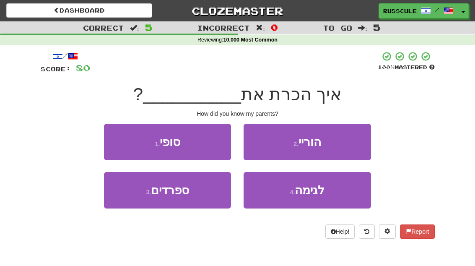
click at [356, 144] on button "2 . הוריי" at bounding box center [306, 142] width 127 height 36
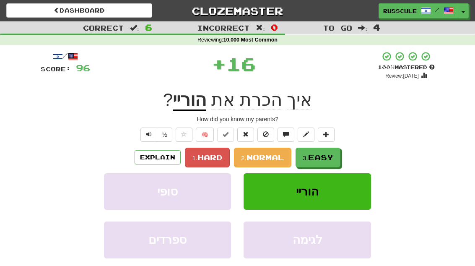
click at [323, 161] on button "3. Easy" at bounding box center [317, 157] width 45 height 20
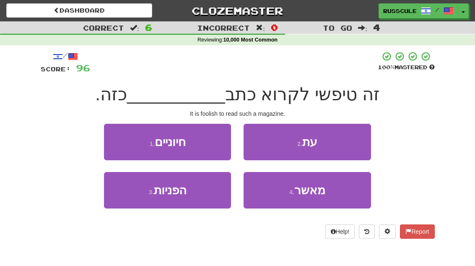
click at [312, 195] on span "מאשר" at bounding box center [309, 189] width 31 height 13
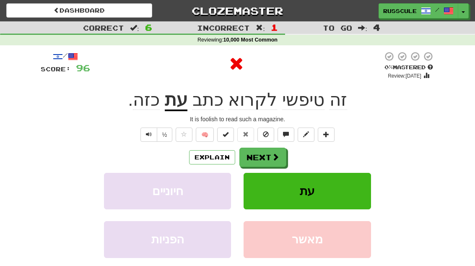
click at [333, 155] on div "Explain Next" at bounding box center [238, 156] width 394 height 19
click at [282, 160] on button "Next" at bounding box center [262, 156] width 47 height 19
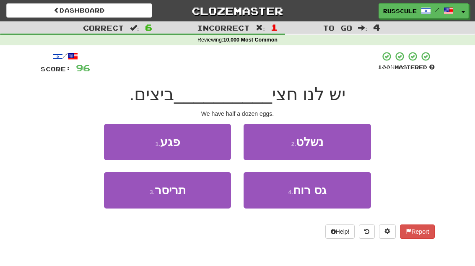
click at [134, 201] on button "3 . תריסר" at bounding box center [167, 190] width 127 height 36
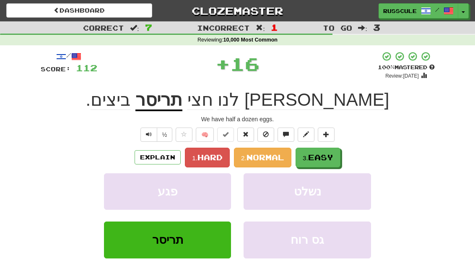
click at [331, 156] on span "Easy" at bounding box center [320, 156] width 25 height 9
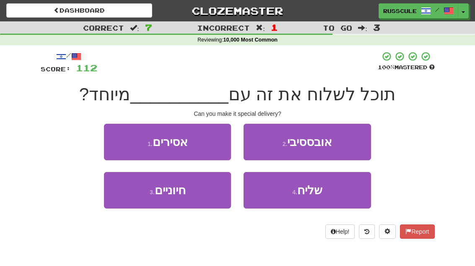
click at [323, 196] on button "4 . שליח" at bounding box center [306, 190] width 127 height 36
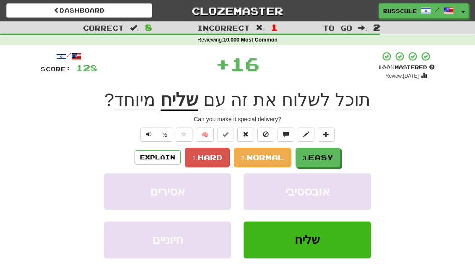
click at [333, 156] on span "Easy" at bounding box center [320, 156] width 25 height 9
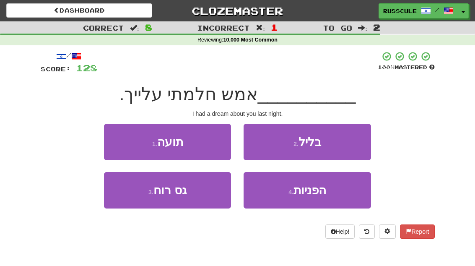
click at [350, 143] on button "2 . בליל" at bounding box center [306, 142] width 127 height 36
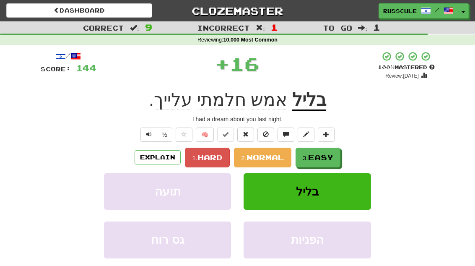
click at [327, 159] on span "Easy" at bounding box center [320, 156] width 25 height 9
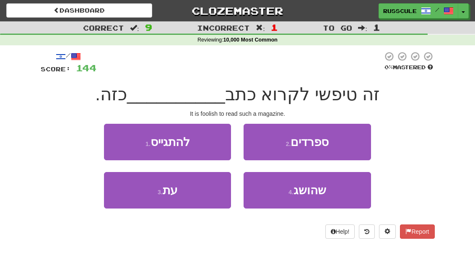
click at [134, 196] on button "3 . עת" at bounding box center [167, 190] width 127 height 36
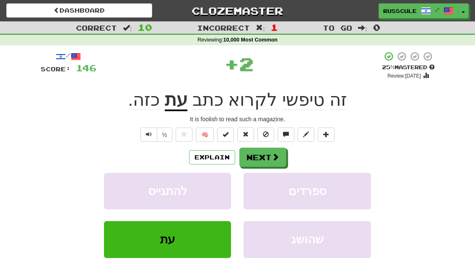
click at [273, 161] on button "Next" at bounding box center [262, 156] width 47 height 19
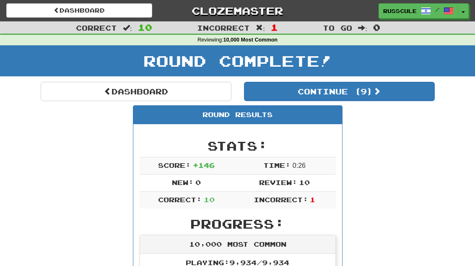
click at [401, 94] on button "Continue ( 9 )" at bounding box center [339, 91] width 191 height 19
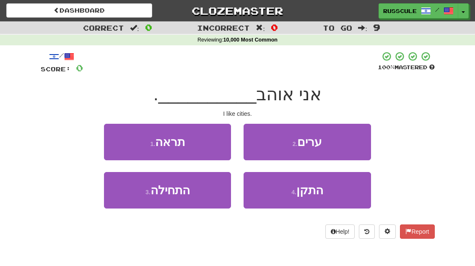
click at [352, 144] on button "2 . ערים" at bounding box center [306, 142] width 127 height 36
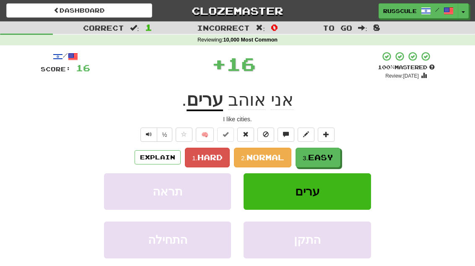
click at [321, 162] on button "3. Easy" at bounding box center [317, 157] width 45 height 20
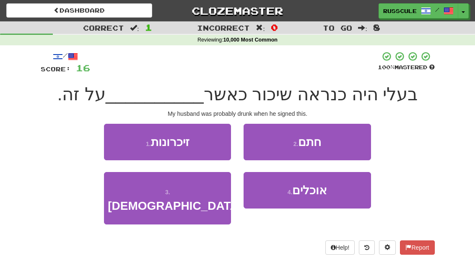
click at [349, 144] on button "2 . חתם" at bounding box center [306, 142] width 127 height 36
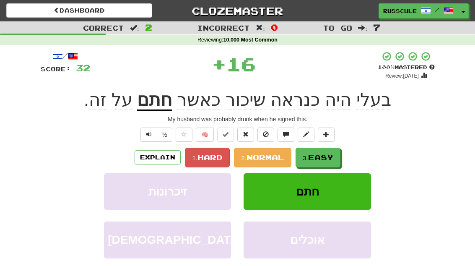
click at [319, 158] on span "Easy" at bounding box center [320, 156] width 25 height 9
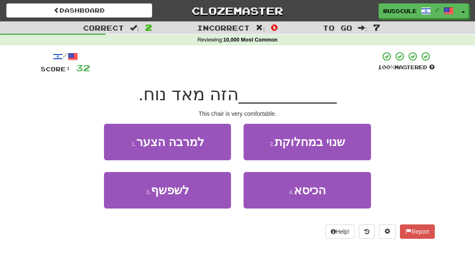
click at [311, 198] on button "4 . הכיסא" at bounding box center [306, 190] width 127 height 36
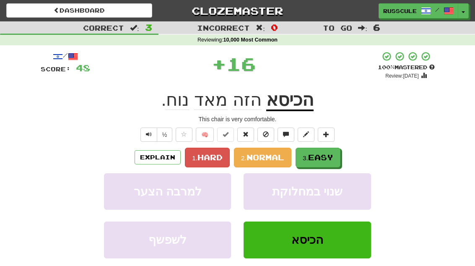
click at [332, 156] on span "Easy" at bounding box center [320, 156] width 25 height 9
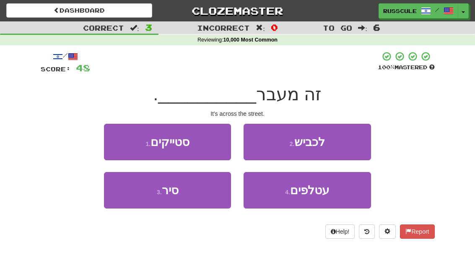
click at [354, 141] on button "2 . לכביש" at bounding box center [306, 142] width 127 height 36
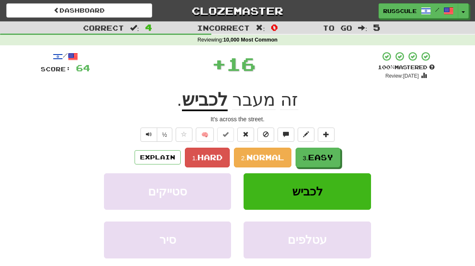
click at [320, 161] on button "3. Easy" at bounding box center [317, 157] width 45 height 20
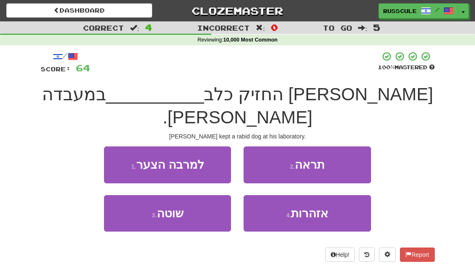
click at [139, 206] on button "3 . שוטה" at bounding box center [167, 213] width 127 height 36
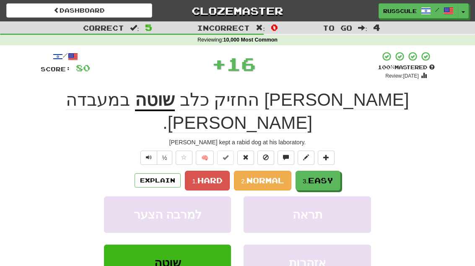
click at [328, 176] on span "Easy" at bounding box center [320, 180] width 25 height 9
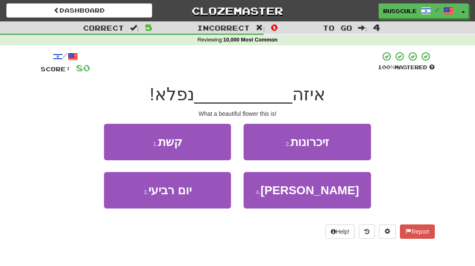
click at [309, 200] on button "4 . פרח" at bounding box center [306, 190] width 127 height 36
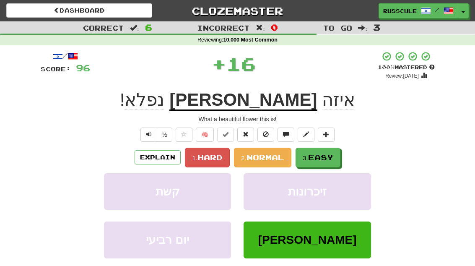
click at [325, 163] on button "3. Easy" at bounding box center [317, 157] width 45 height 20
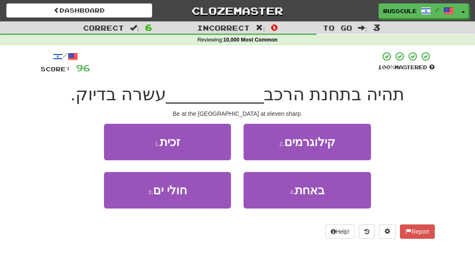
click at [306, 198] on button "4 . באחת" at bounding box center [306, 190] width 127 height 36
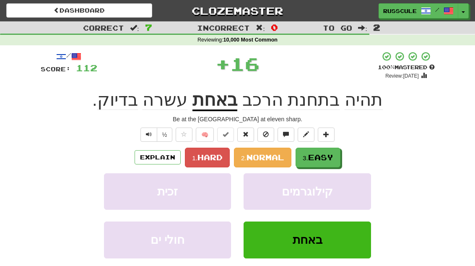
click at [324, 160] on span "Easy" at bounding box center [320, 156] width 25 height 9
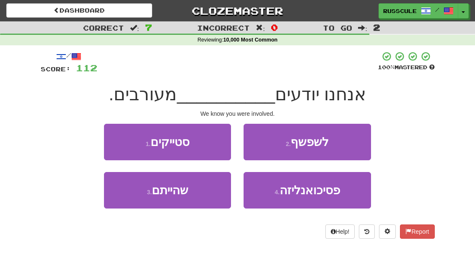
click at [135, 201] on button "3 . שהייתם" at bounding box center [167, 190] width 127 height 36
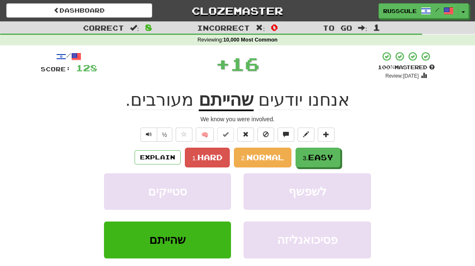
click at [326, 158] on span "Easy" at bounding box center [320, 156] width 25 height 9
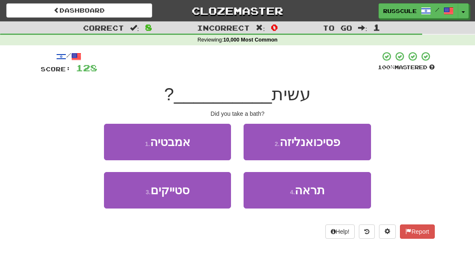
click at [118, 144] on button "1 . אמבטיה" at bounding box center [167, 142] width 127 height 36
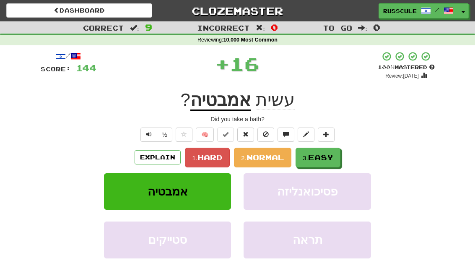
click at [328, 158] on span "Easy" at bounding box center [320, 156] width 25 height 9
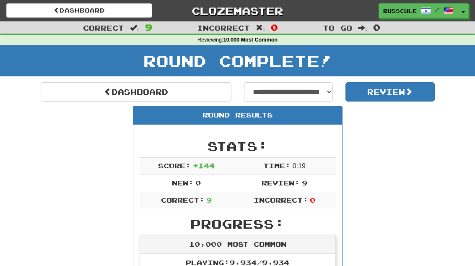
click at [64, 99] on link "Dashboard" at bounding box center [136, 91] width 191 height 19
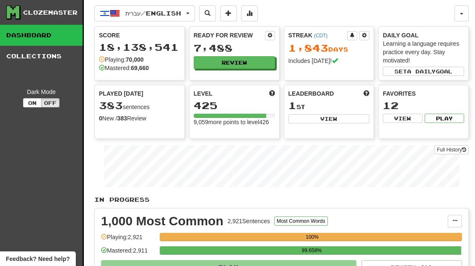
click at [342, 122] on button "View" at bounding box center [328, 118] width 81 height 9
select select "**********"
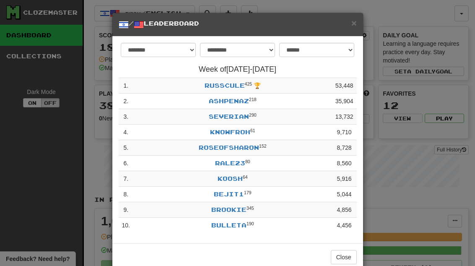
click at [343, 258] on button "Close" at bounding box center [343, 257] width 26 height 14
